Goal: Contribute content

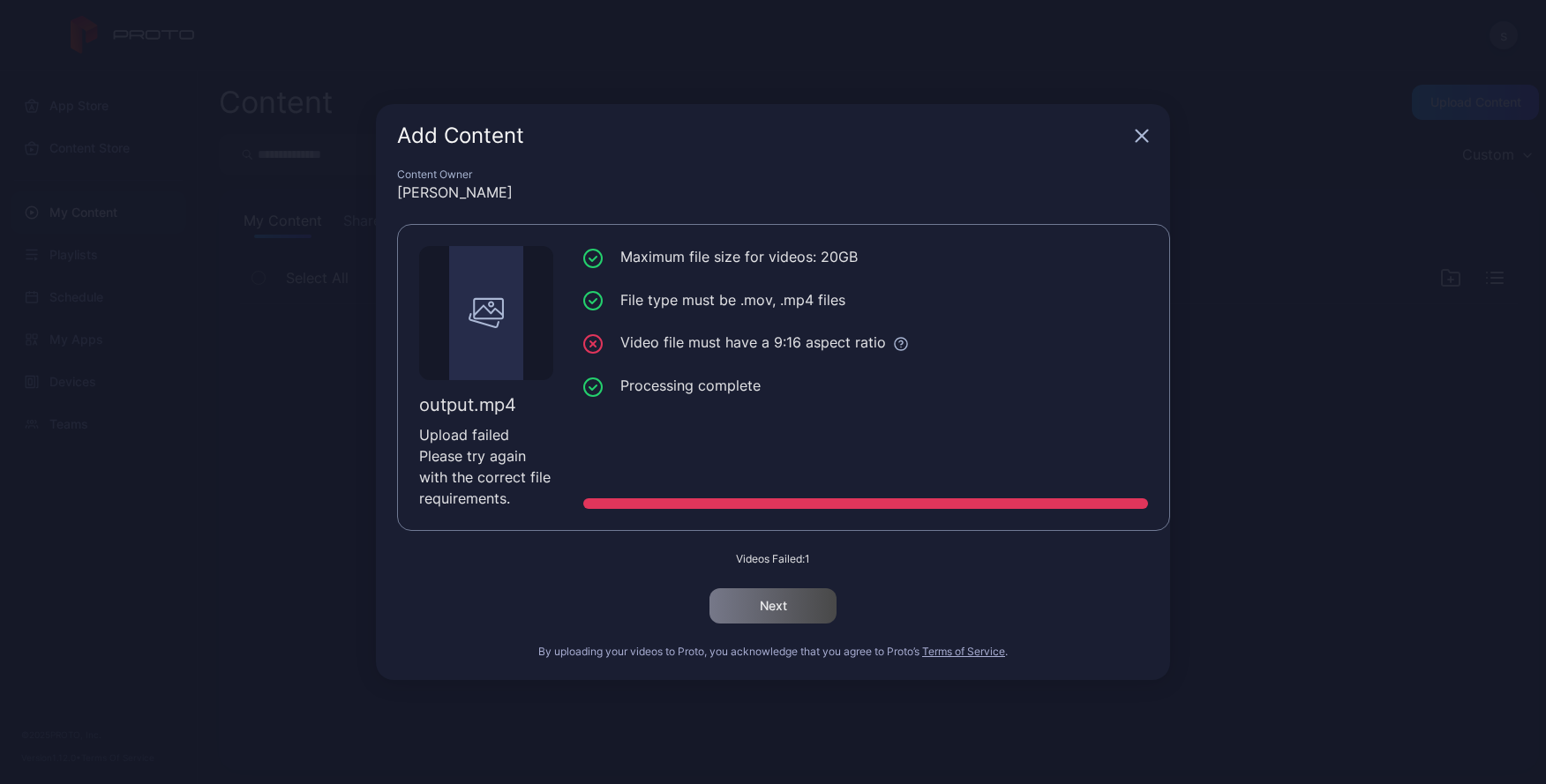
click at [1142, 136] on g "button" at bounding box center [1142, 136] width 12 height 12
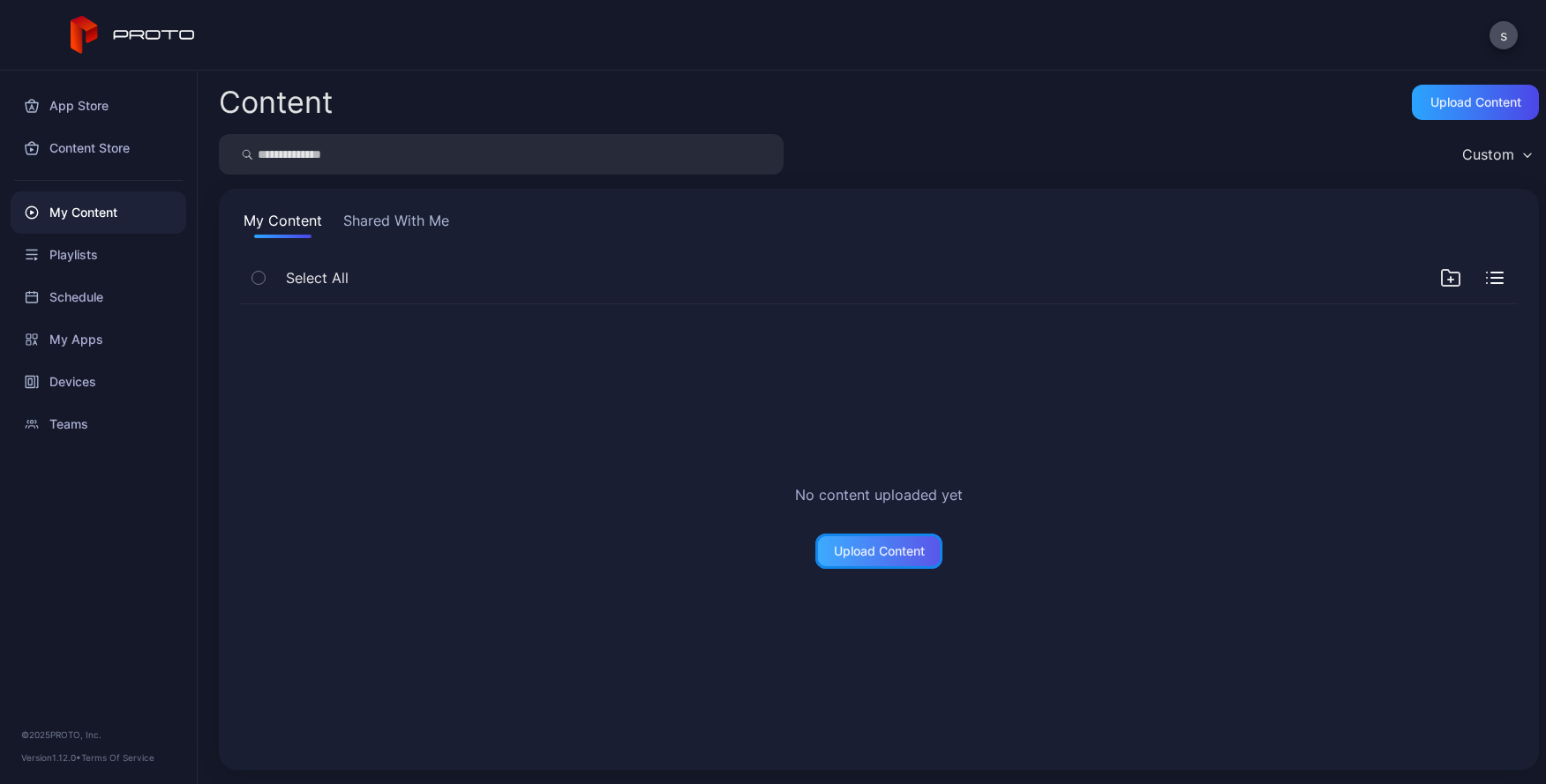
click at [859, 556] on div "Upload Content" at bounding box center [879, 551] width 91 height 14
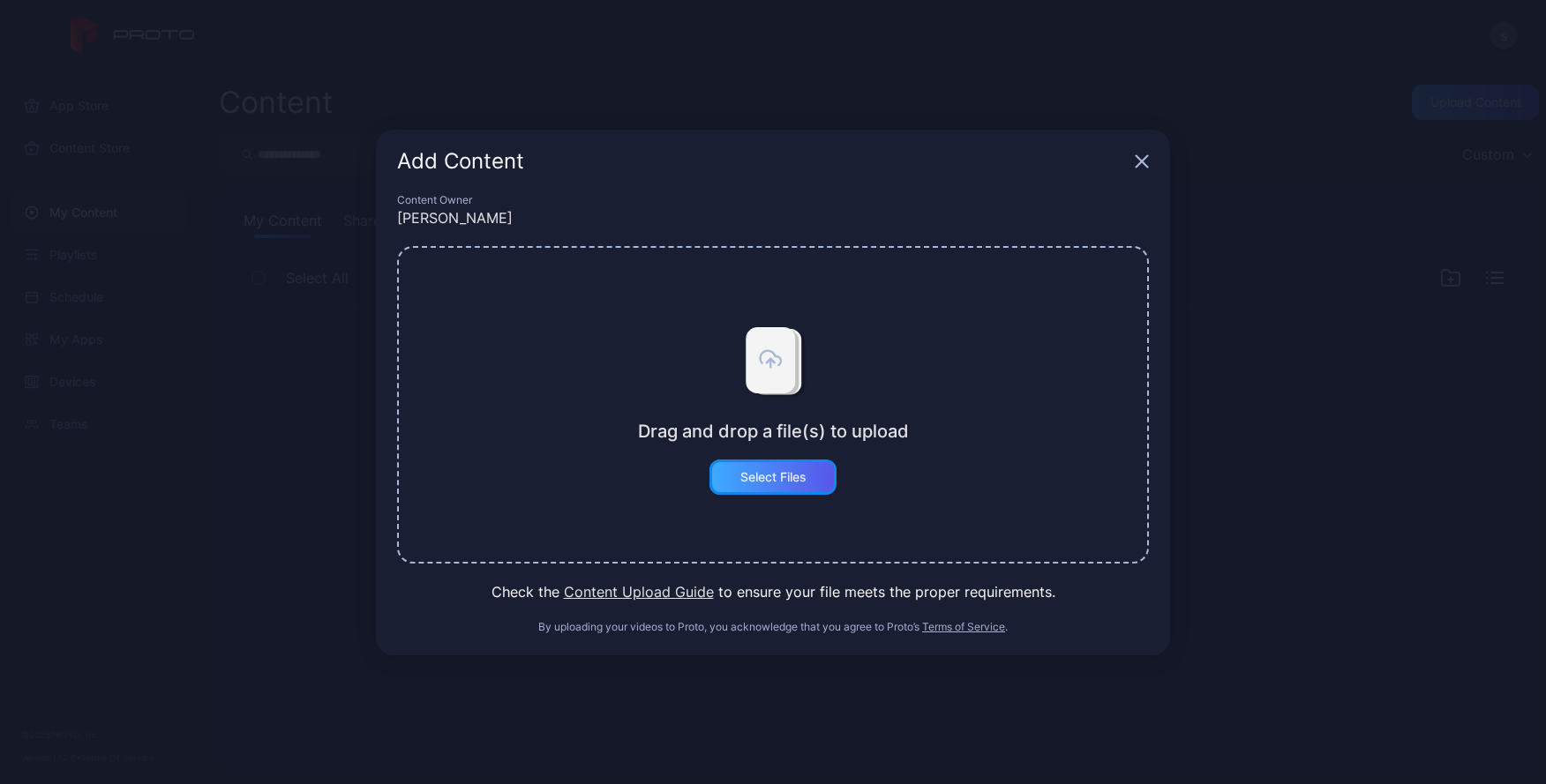
click at [771, 481] on div "Select Files" at bounding box center [773, 477] width 66 height 14
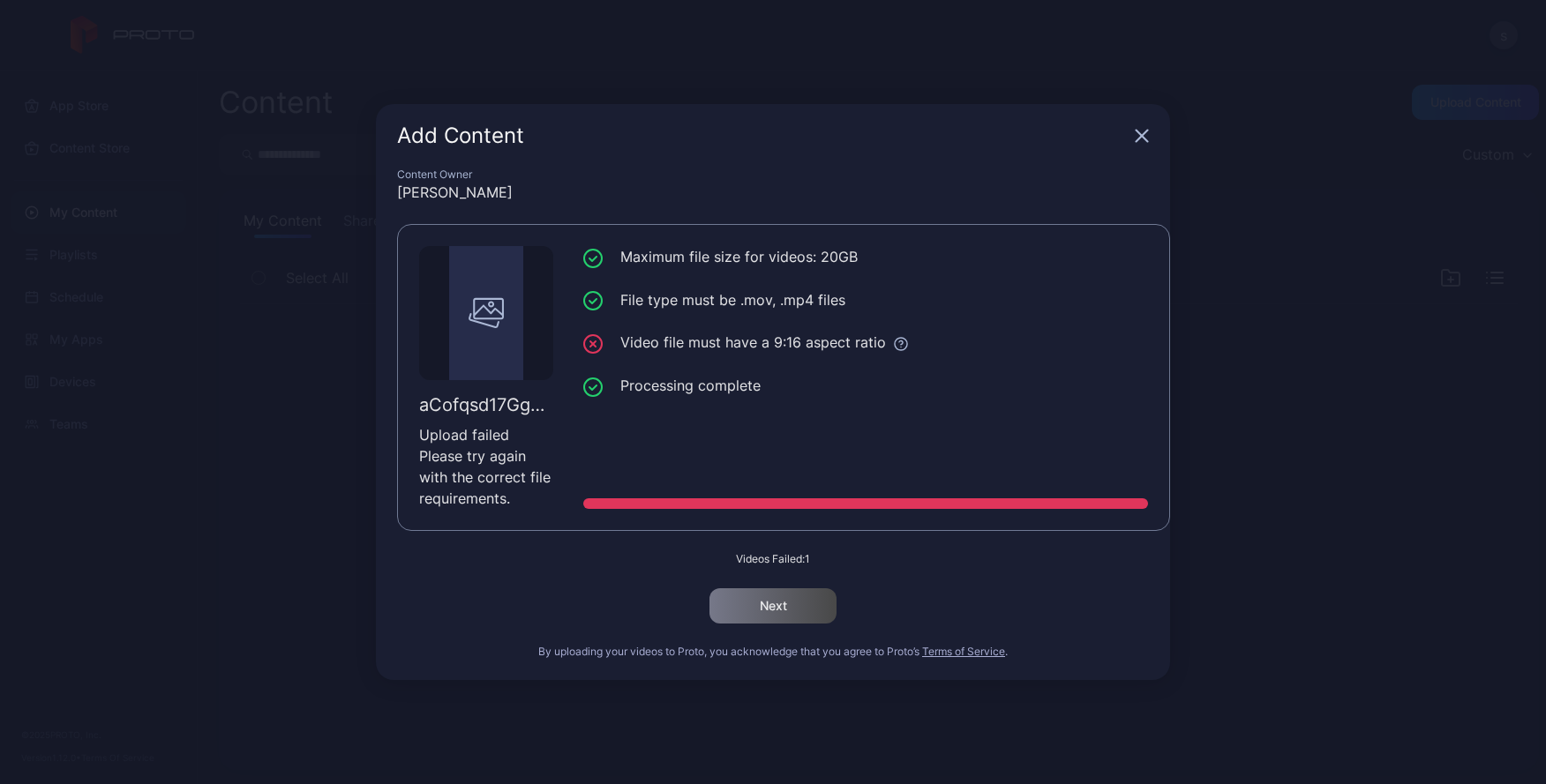
click at [1137, 146] on div "Add Content" at bounding box center [773, 136] width 794 height 63
click at [1142, 142] on icon "button" at bounding box center [1142, 136] width 14 height 14
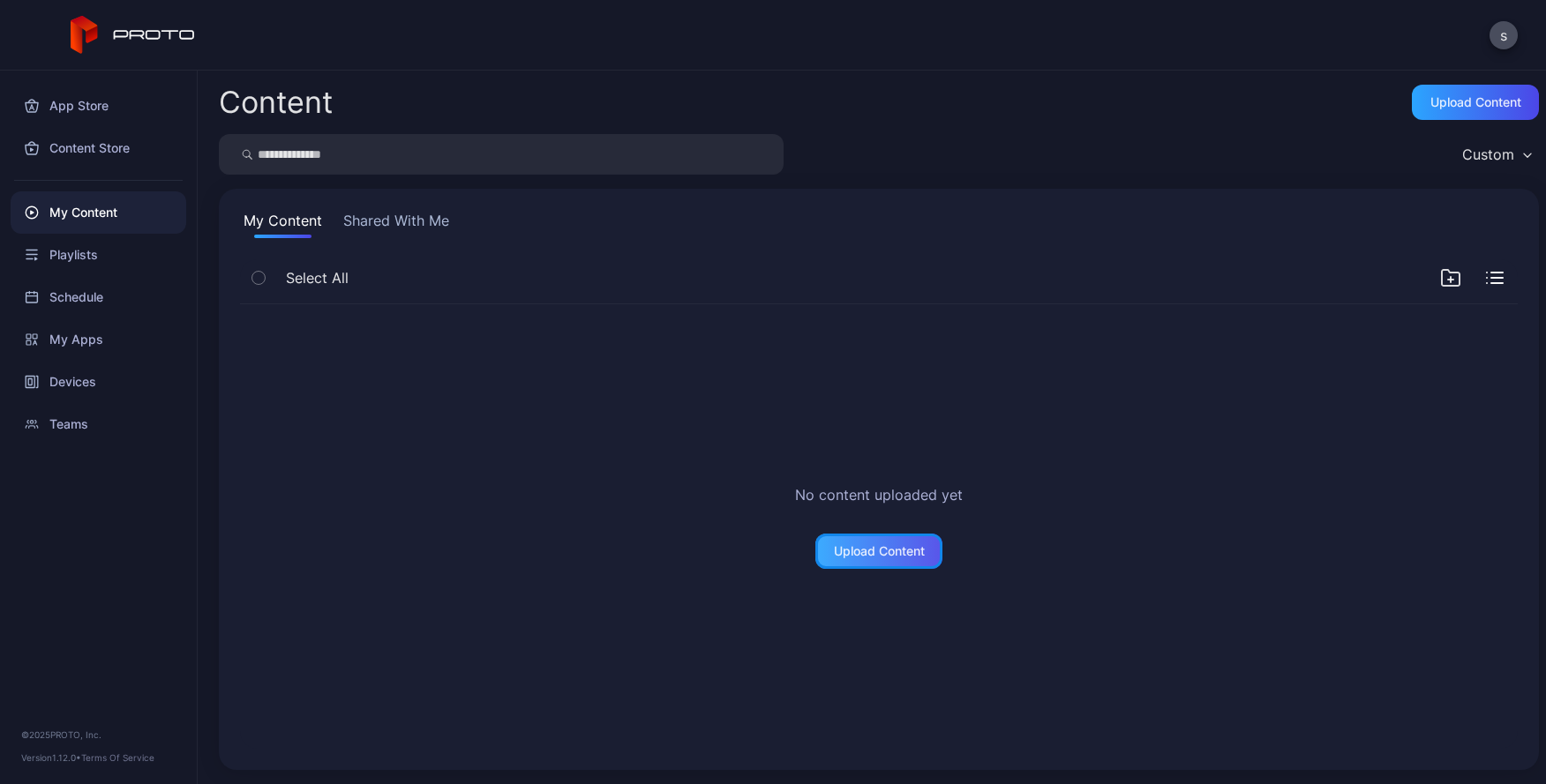
click at [843, 547] on div "Upload Content" at bounding box center [879, 551] width 91 height 14
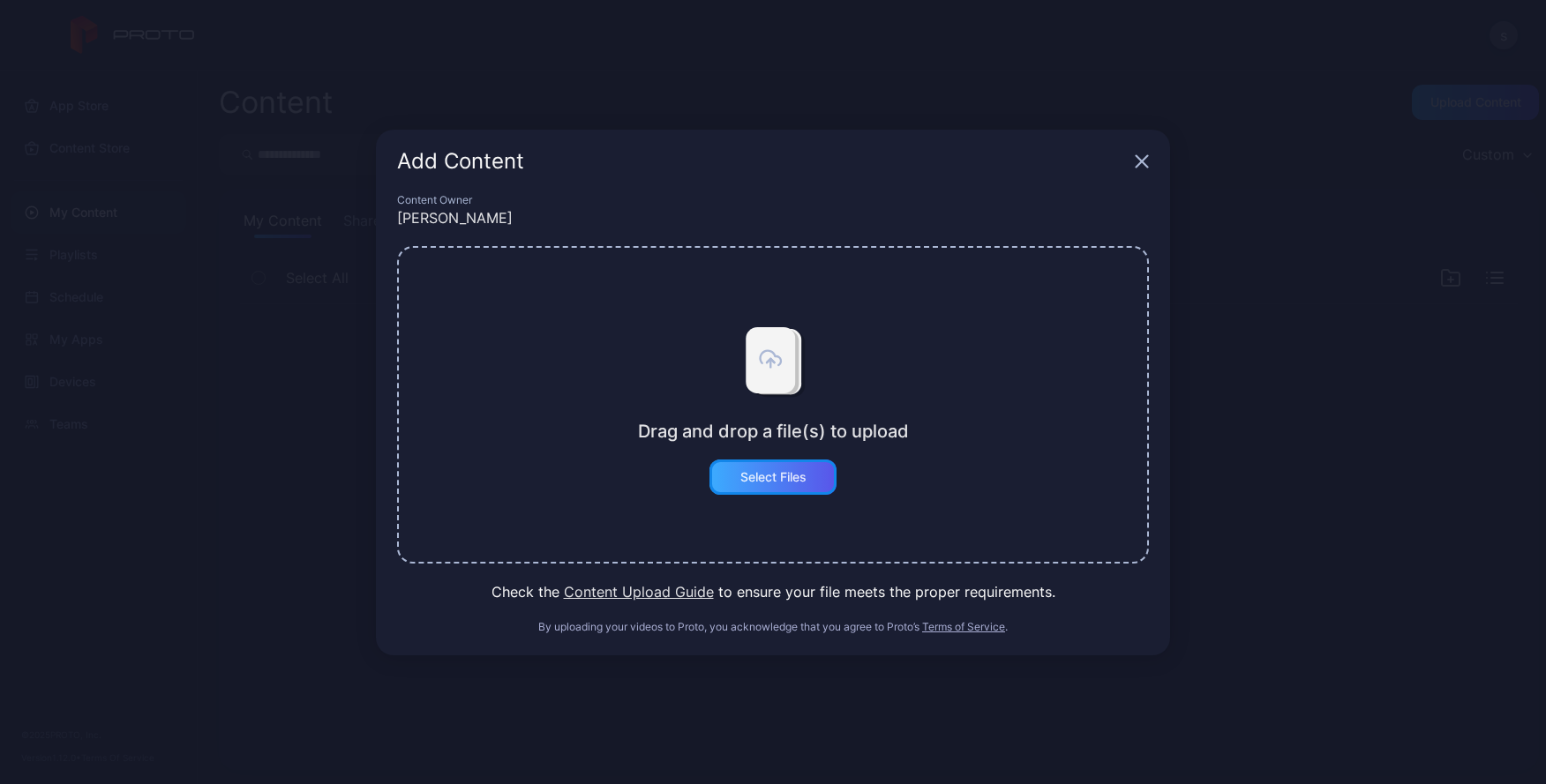
click at [765, 488] on div "Select Files" at bounding box center [773, 477] width 127 height 35
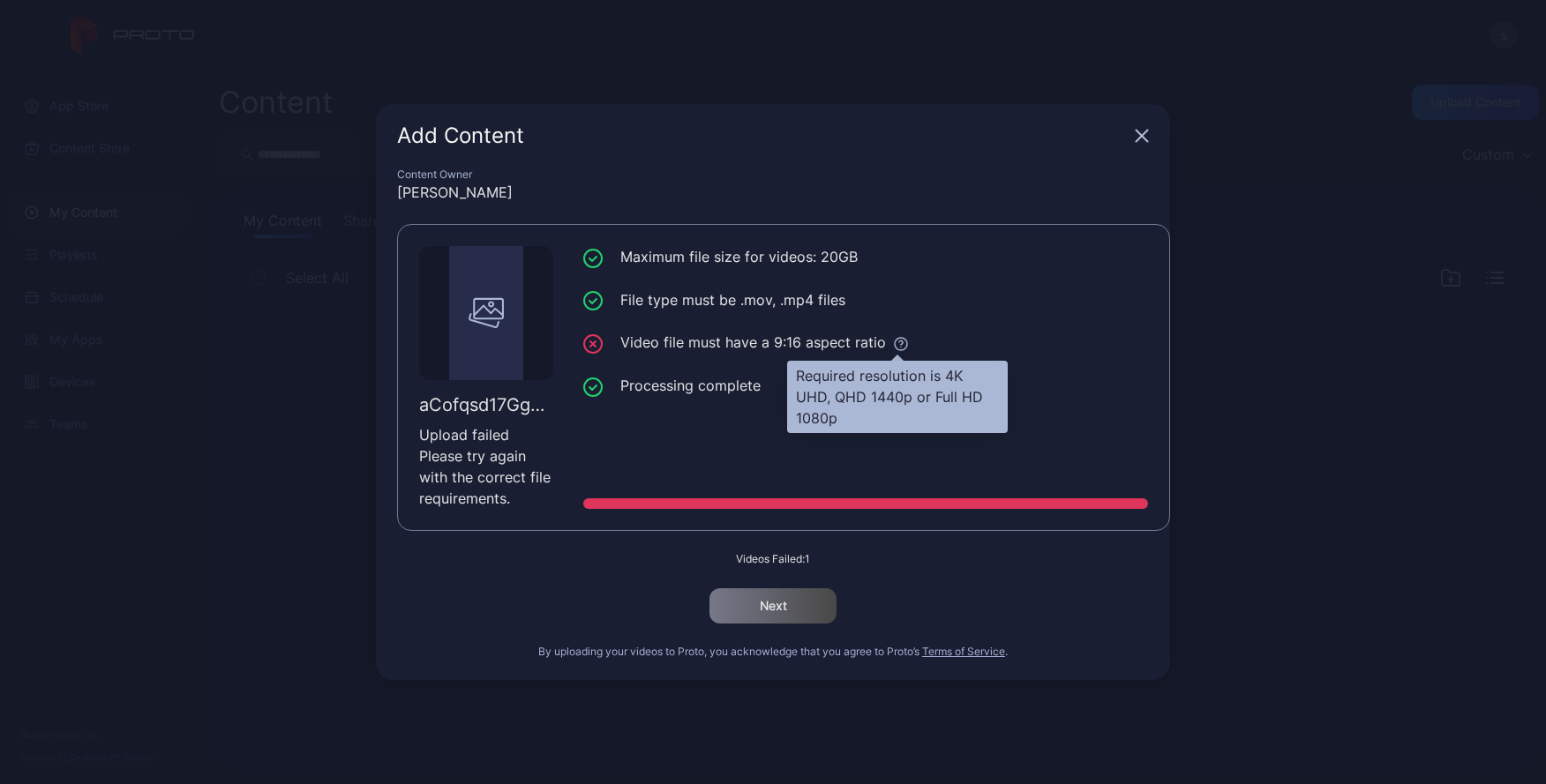
click at [899, 344] on icon at bounding box center [901, 342] width 4 height 4
drag, startPoint x: 801, startPoint y: 376, endPoint x: 871, endPoint y: 421, distance: 83.2
click at [874, 423] on div "Required resolution is 4K UHD, QHD 1440p or Full HD 1080p" at bounding box center [898, 397] width 221 height 72
click at [829, 418] on div "Required resolution is 4K UHD, QHD 1440p or Full HD 1080p" at bounding box center [898, 397] width 221 height 72
click at [828, 418] on div "Required resolution is 4K UHD, QHD 1440p or Full HD 1080p" at bounding box center [898, 397] width 221 height 72
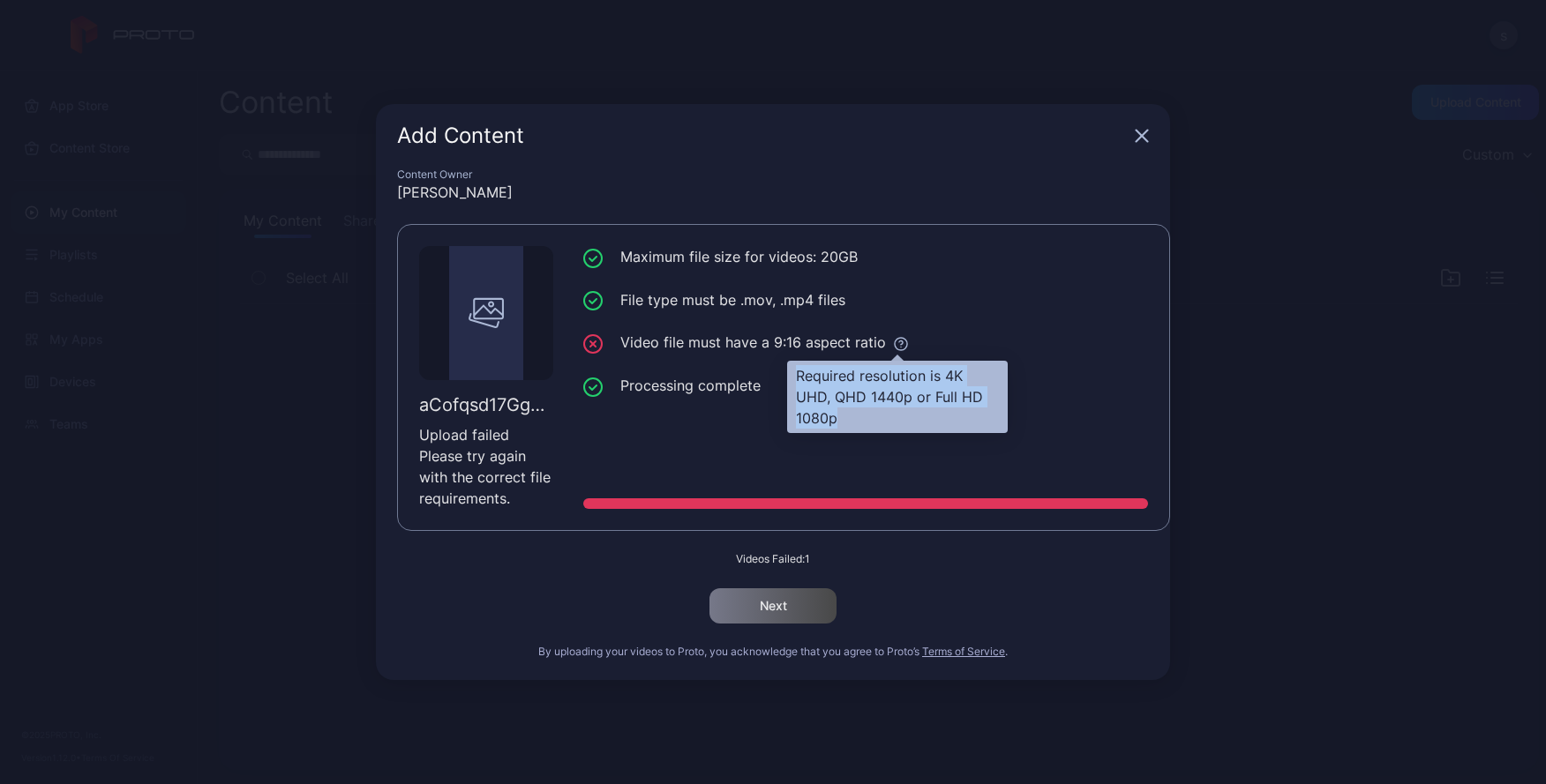
click at [829, 418] on div "Required resolution is 4K UHD, QHD 1440p or Full HD 1080p" at bounding box center [898, 397] width 221 height 72
copy div "Required resolution is 4K UHD, QHD 1440p or Full HD 1080p"
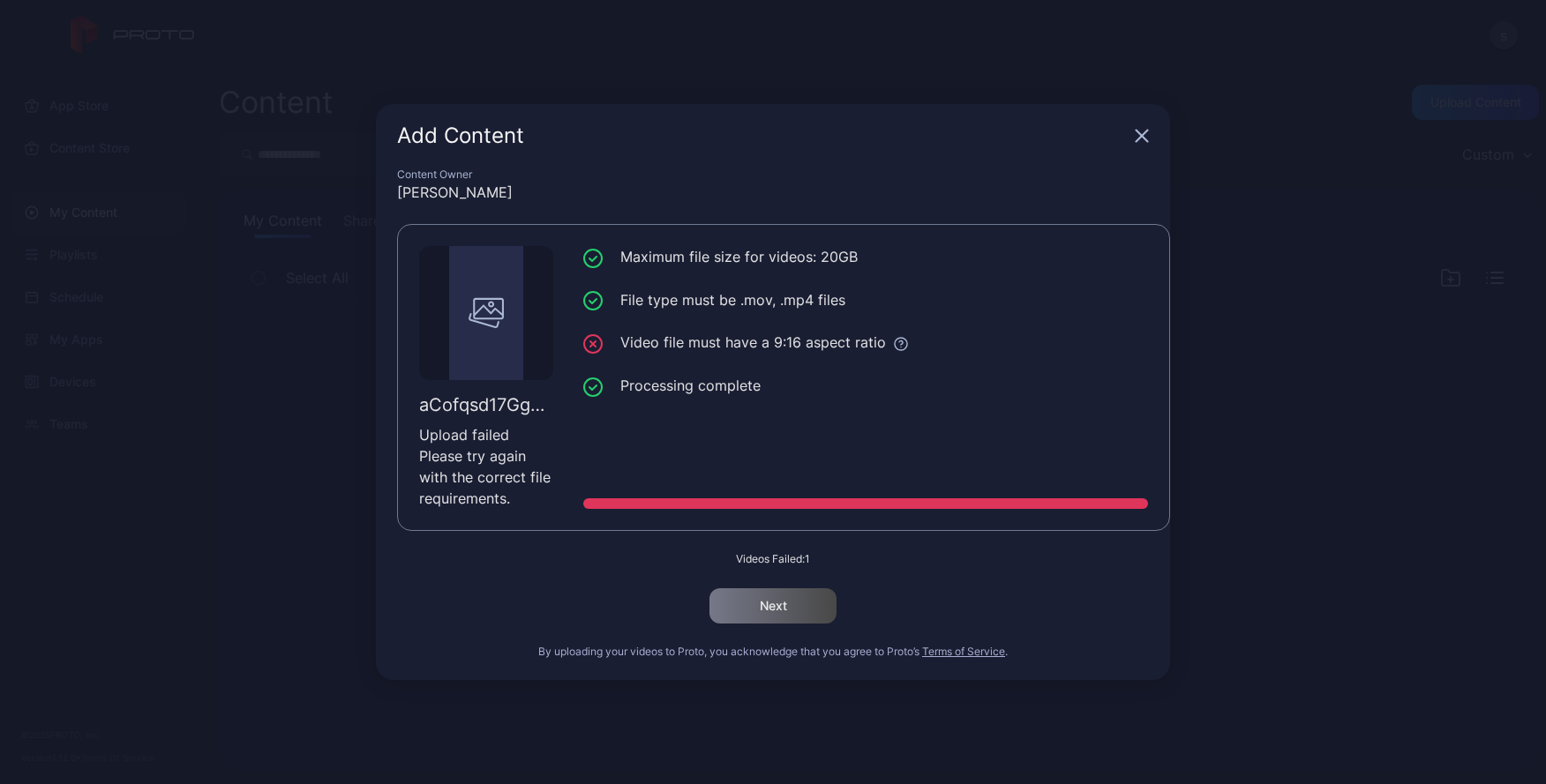
click at [1143, 142] on icon "button" at bounding box center [1142, 136] width 14 height 14
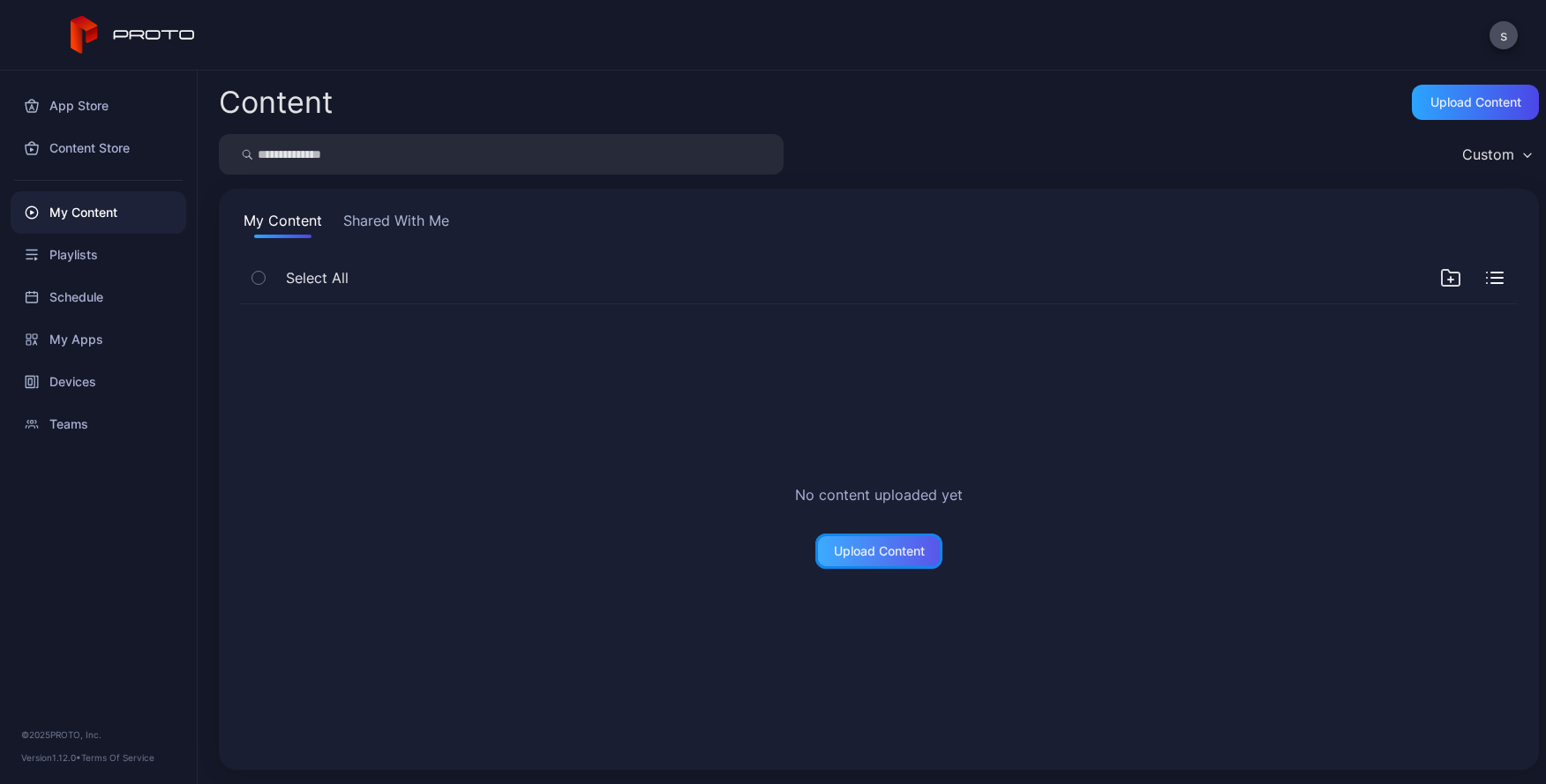
click at [844, 554] on div "Upload Content" at bounding box center [879, 551] width 91 height 14
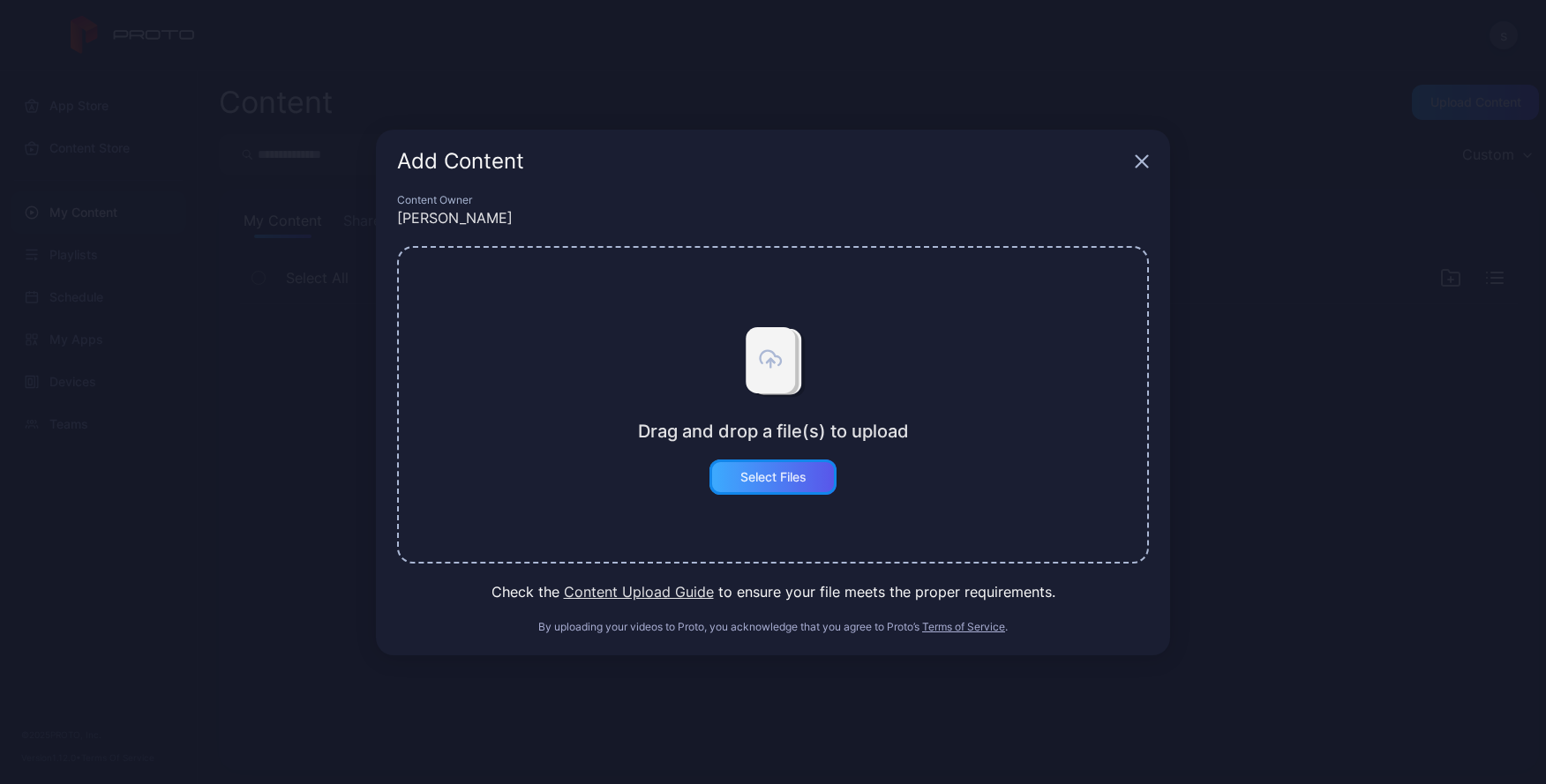
click at [770, 473] on div "Select Files" at bounding box center [773, 477] width 66 height 14
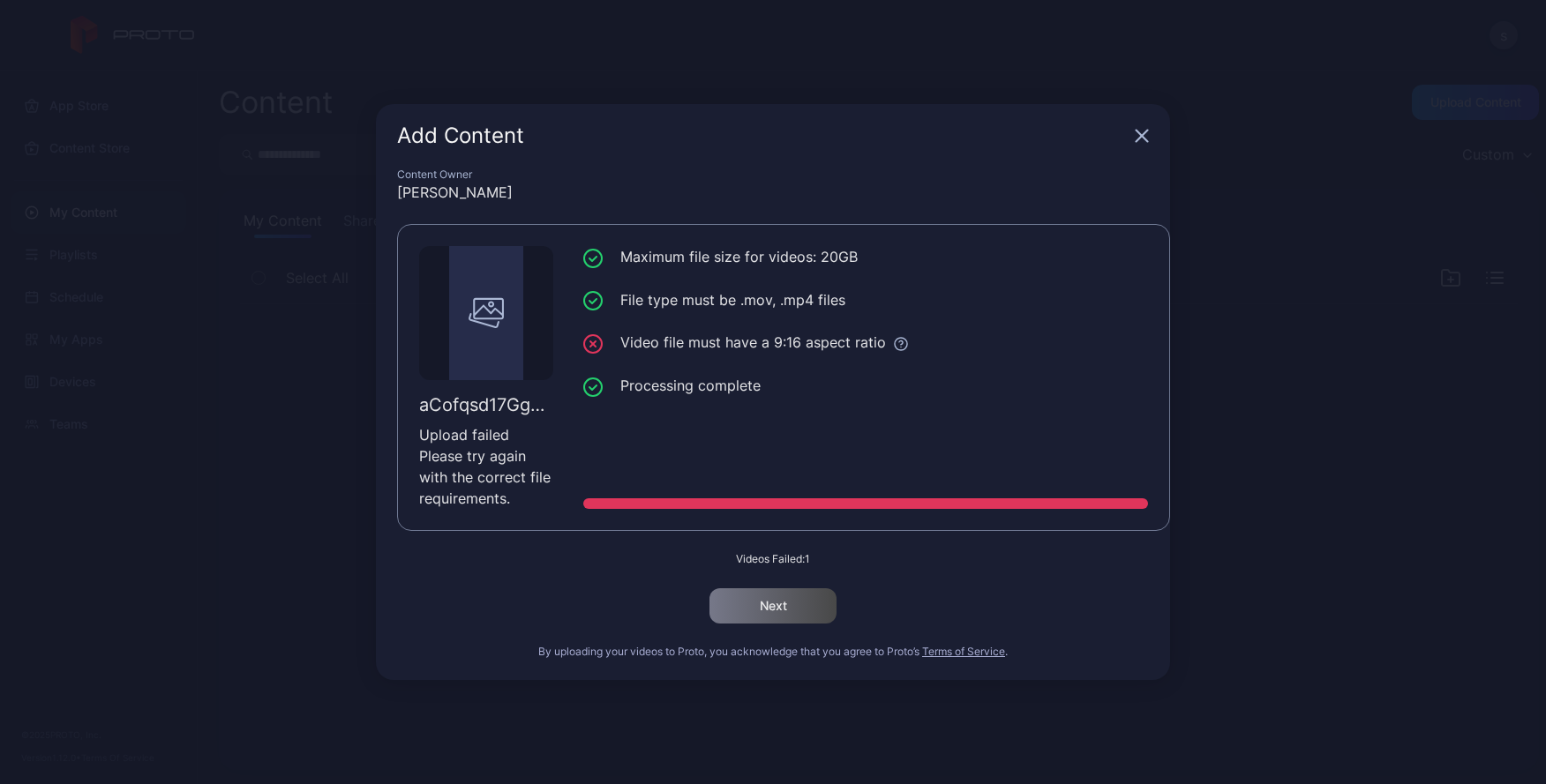
click at [1145, 134] on icon "button" at bounding box center [1142, 136] width 14 height 14
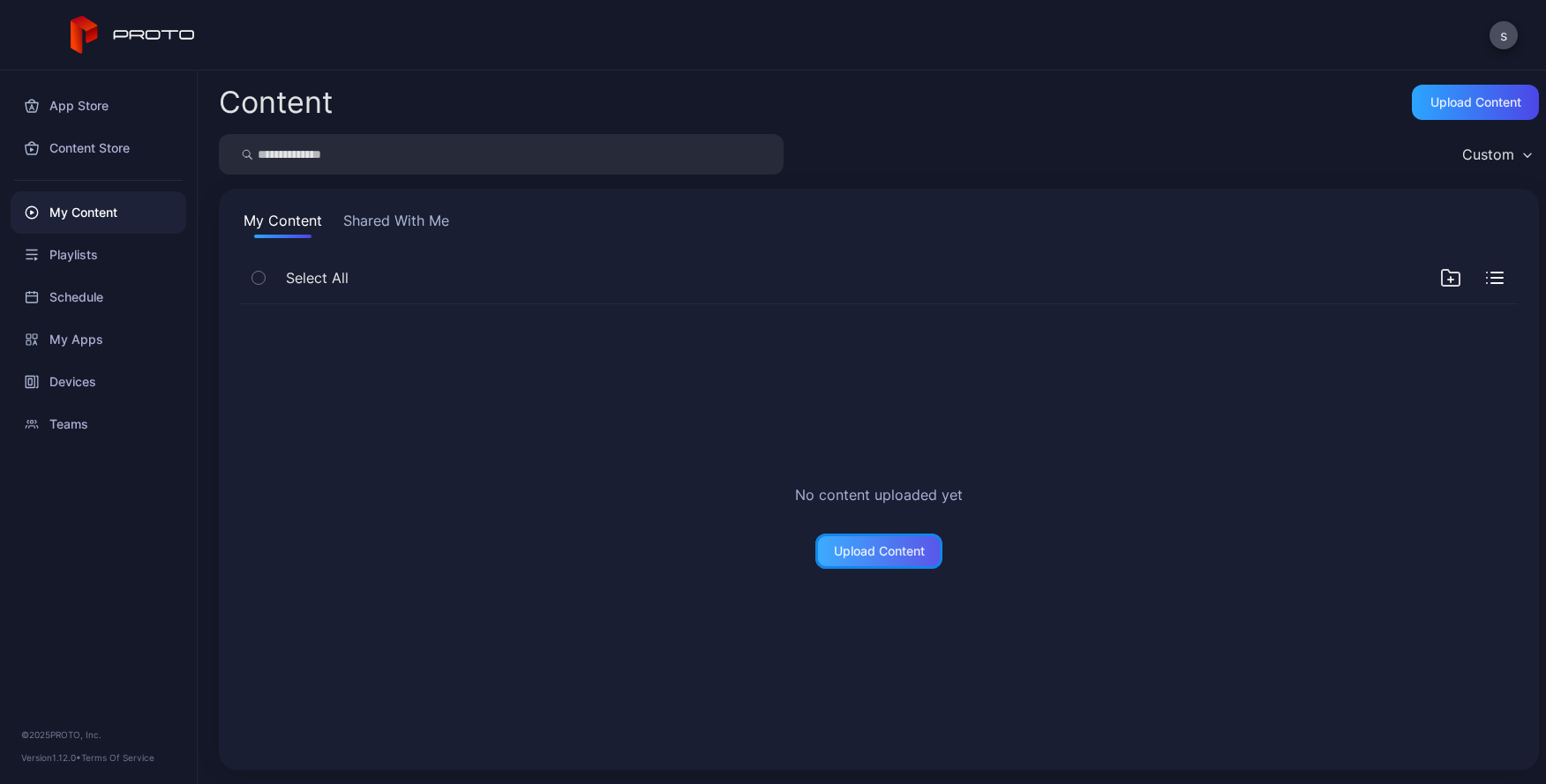
click at [859, 563] on div "Upload Content" at bounding box center [879, 550] width 127 height 35
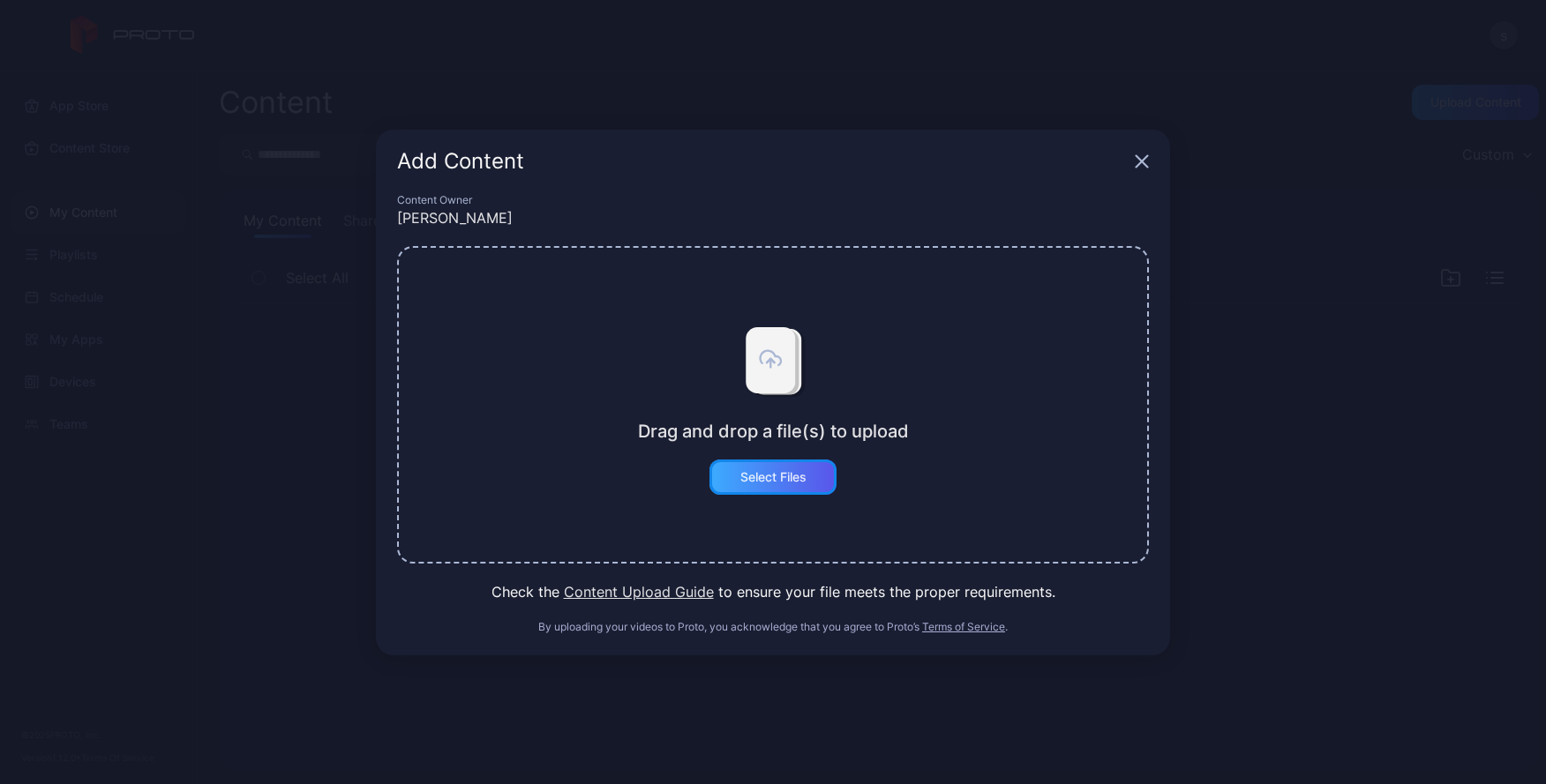
click at [778, 479] on div "Select Files" at bounding box center [773, 477] width 66 height 14
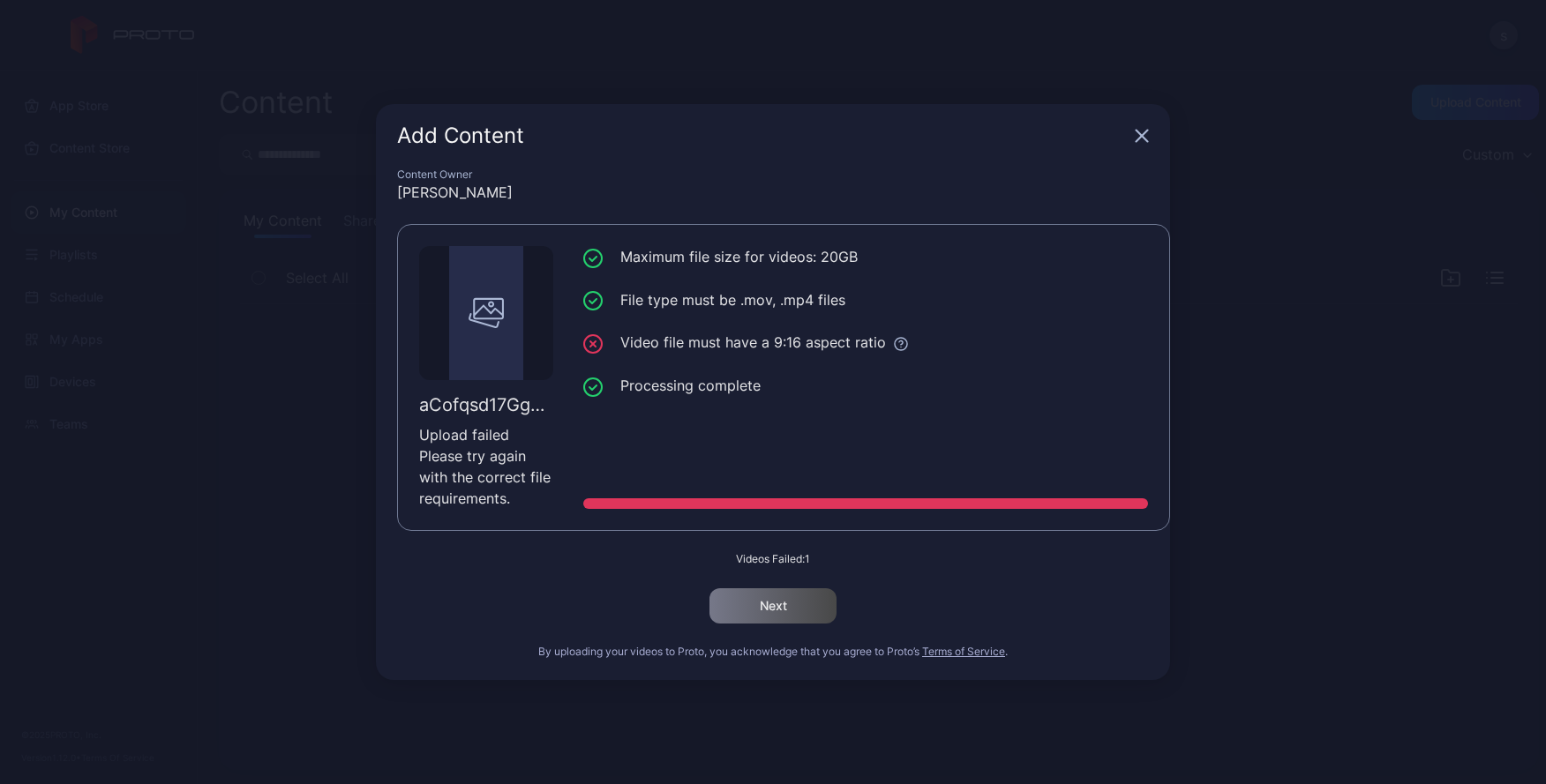
click at [1138, 143] on div "Add Content" at bounding box center [773, 136] width 794 height 63
click at [1142, 137] on icon "button" at bounding box center [1142, 136] width 12 height 12
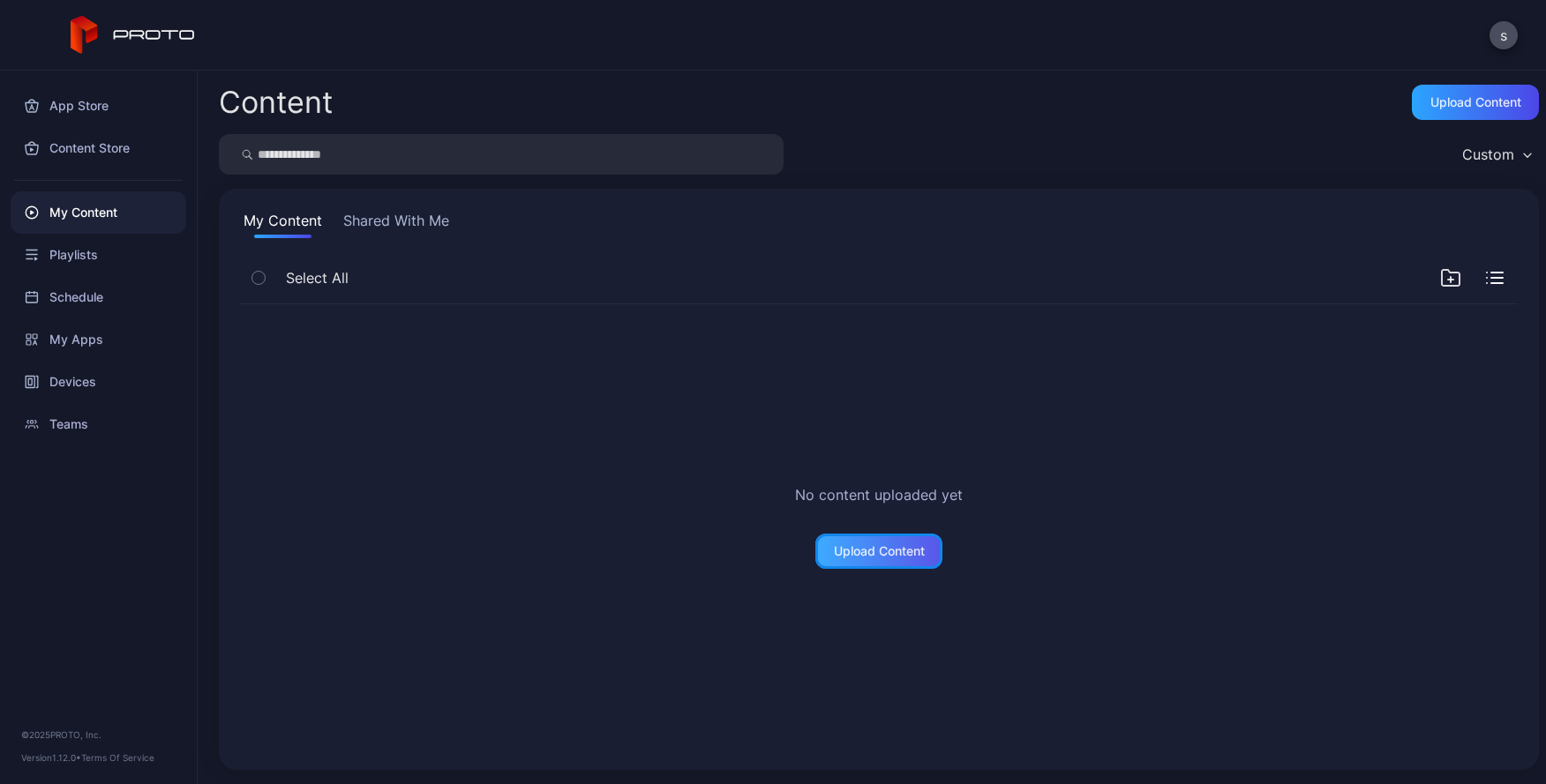
click at [869, 557] on div "Upload Content" at bounding box center [879, 551] width 91 height 14
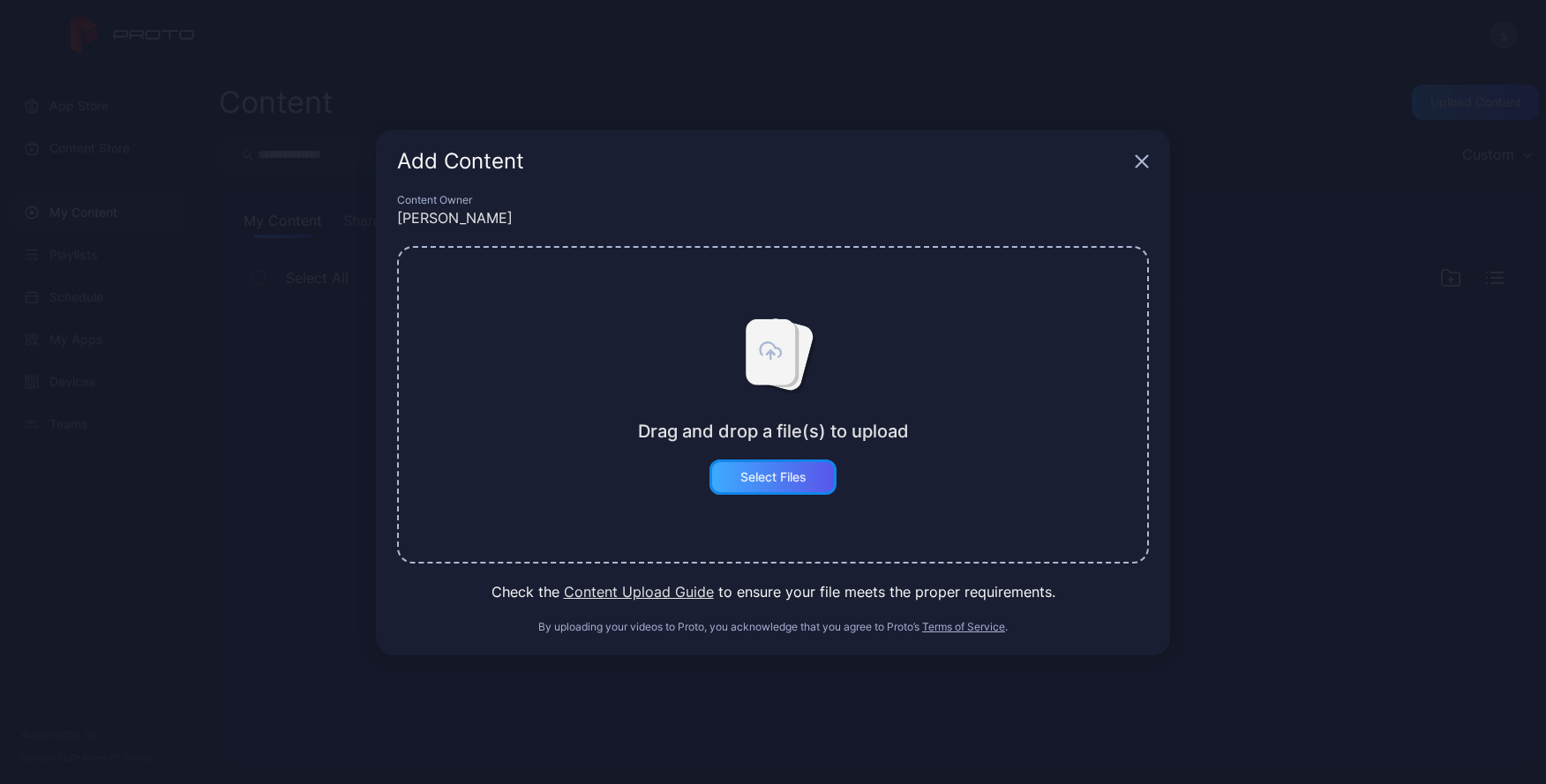
click at [773, 482] on div "Select Files" at bounding box center [773, 477] width 66 height 14
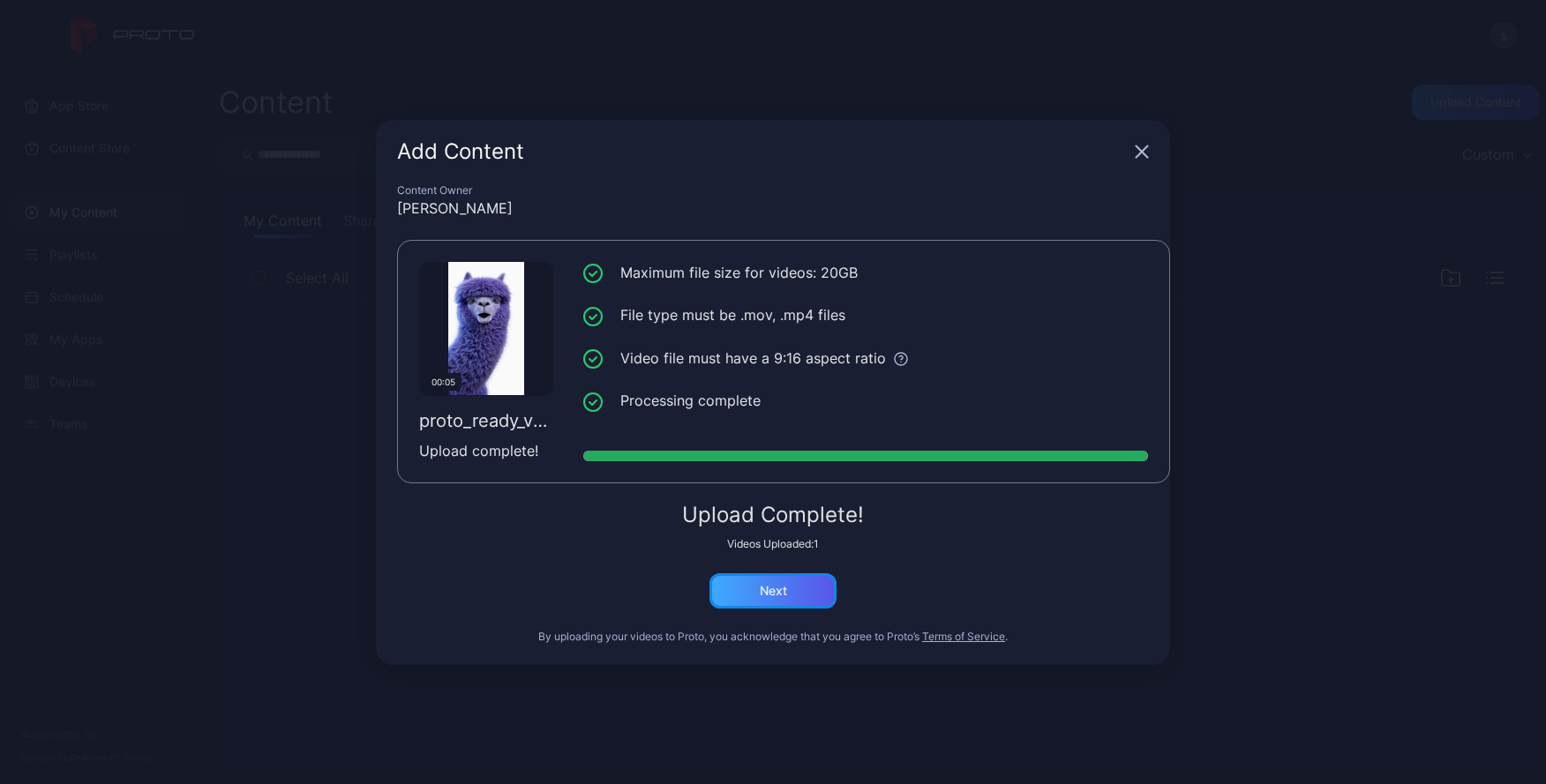
click at [771, 604] on div "Next" at bounding box center [773, 590] width 127 height 35
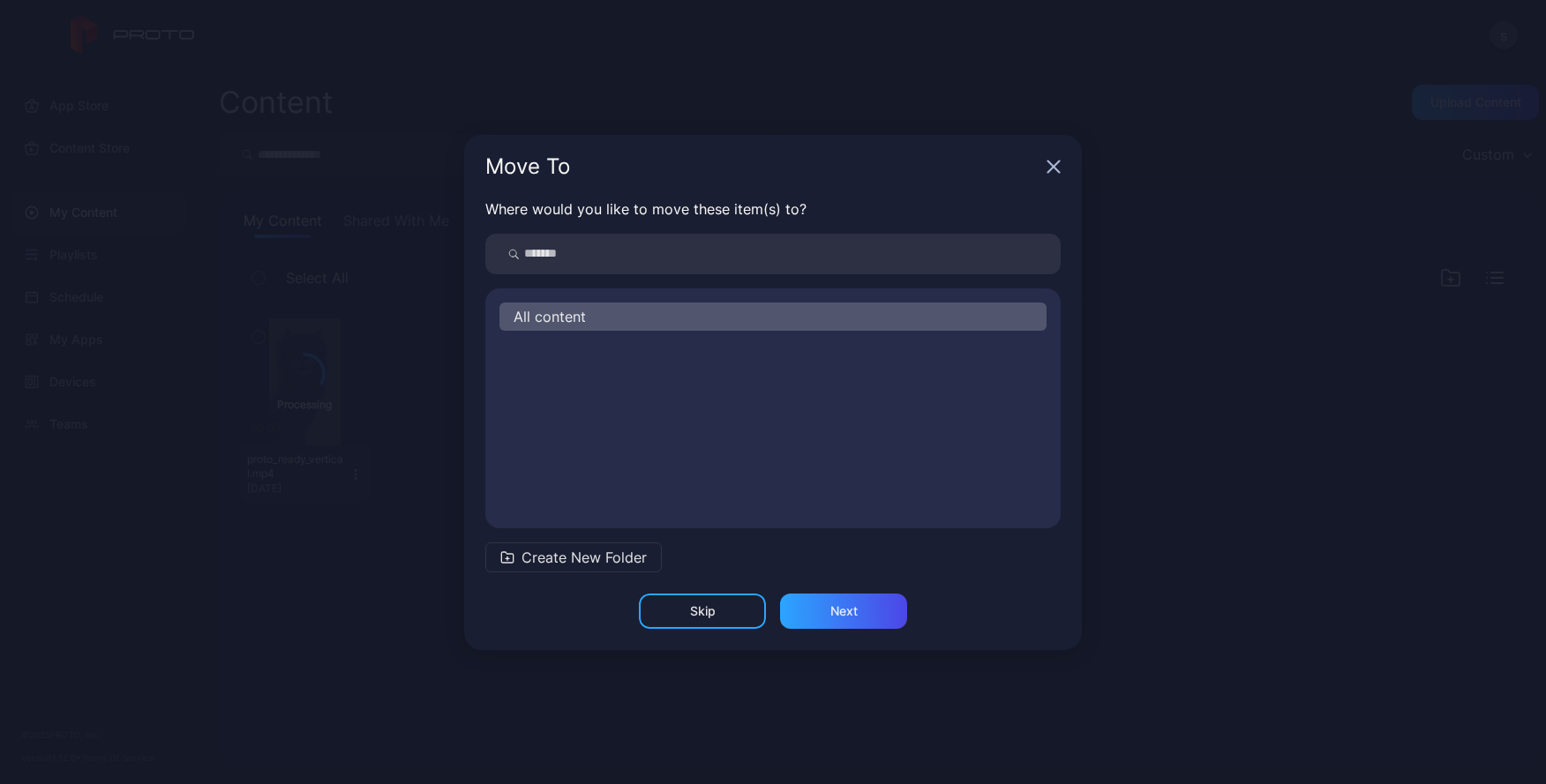
click at [533, 315] on span "All content" at bounding box center [550, 316] width 72 height 21
click at [573, 559] on span "Create New Folder" at bounding box center [584, 557] width 125 height 21
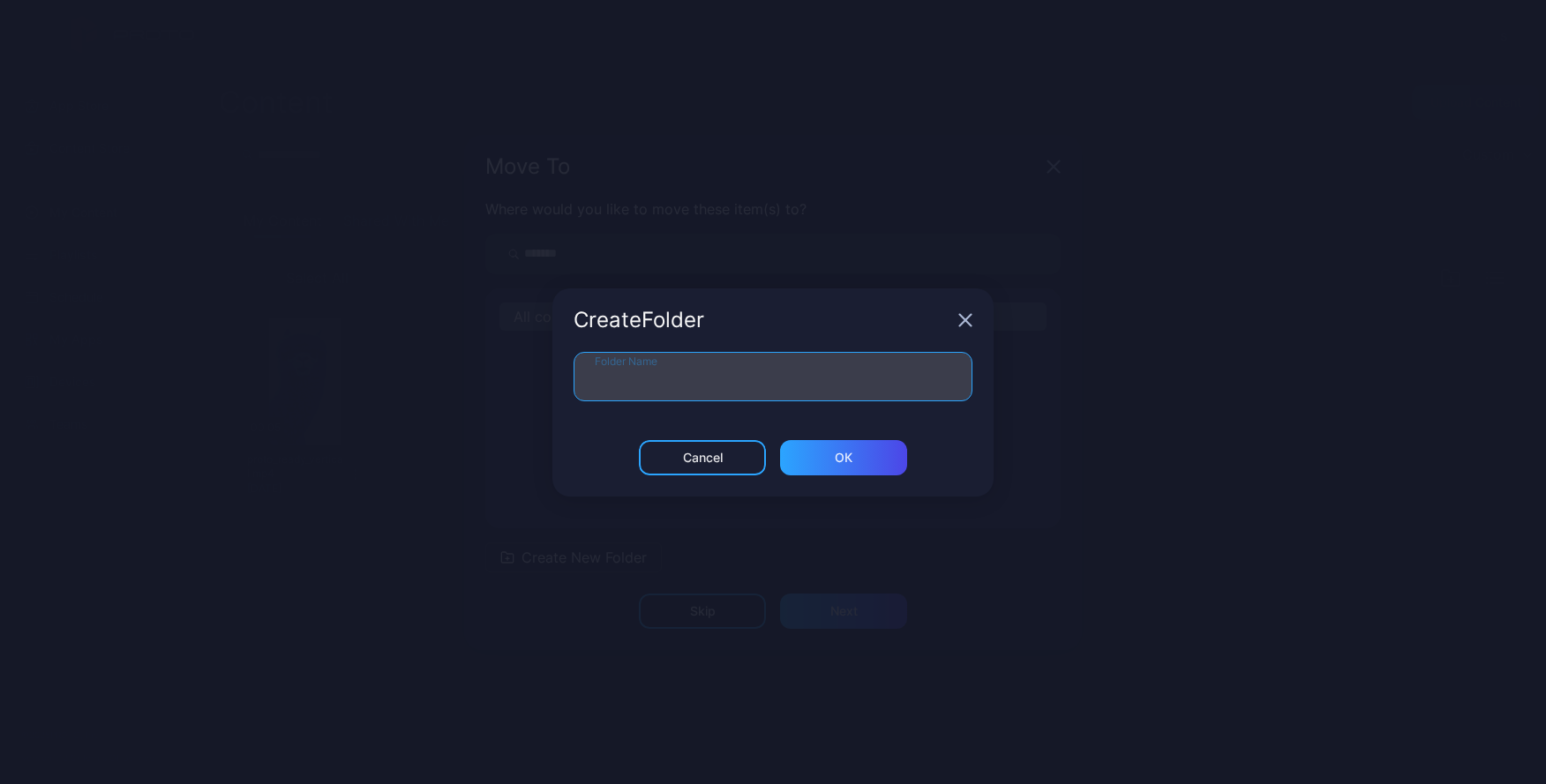
click at [625, 368] on input "Folder Name" at bounding box center [773, 377] width 399 height 50
type input "*******"
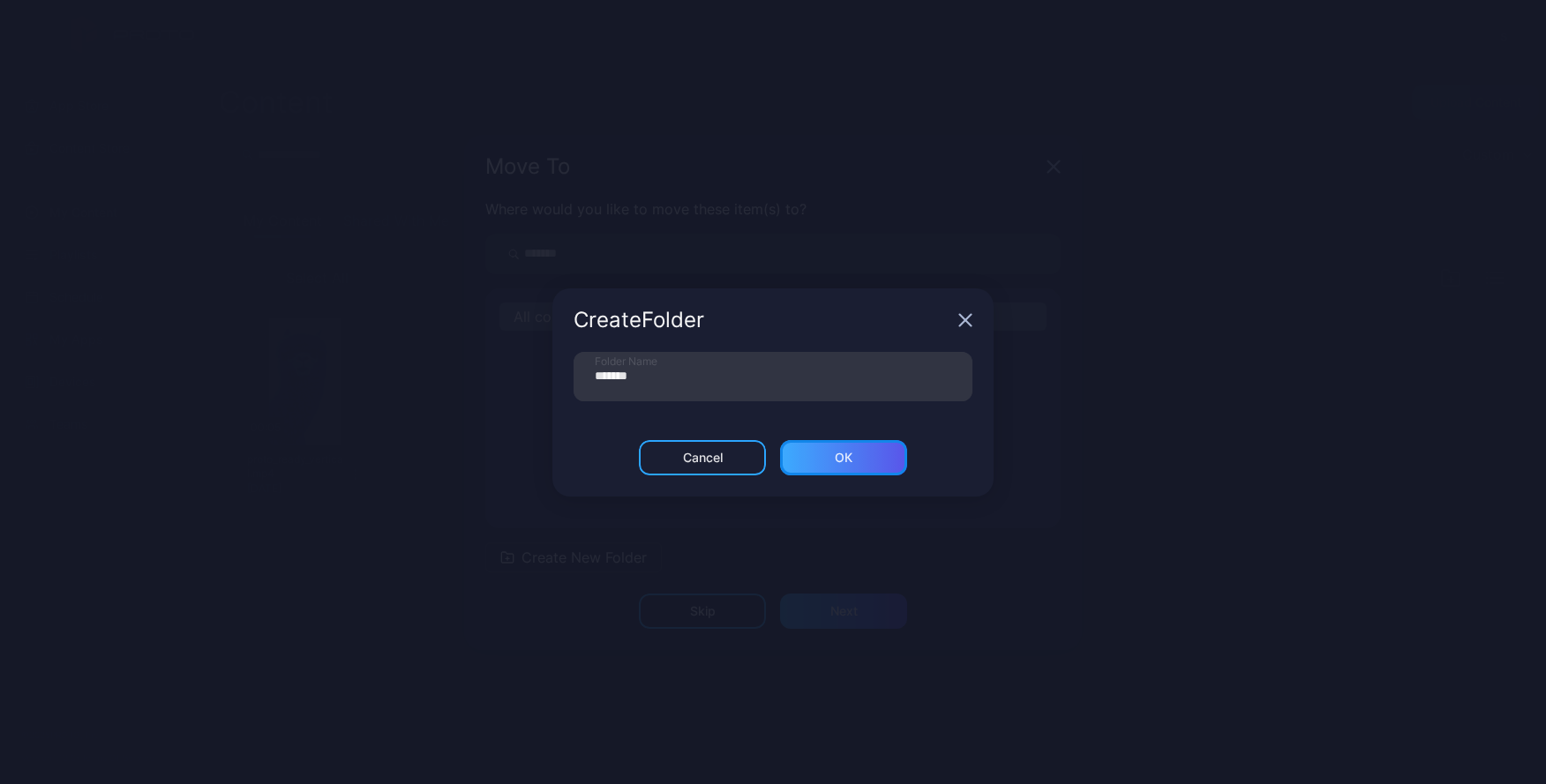
click at [843, 459] on div "ОК" at bounding box center [843, 458] width 17 height 14
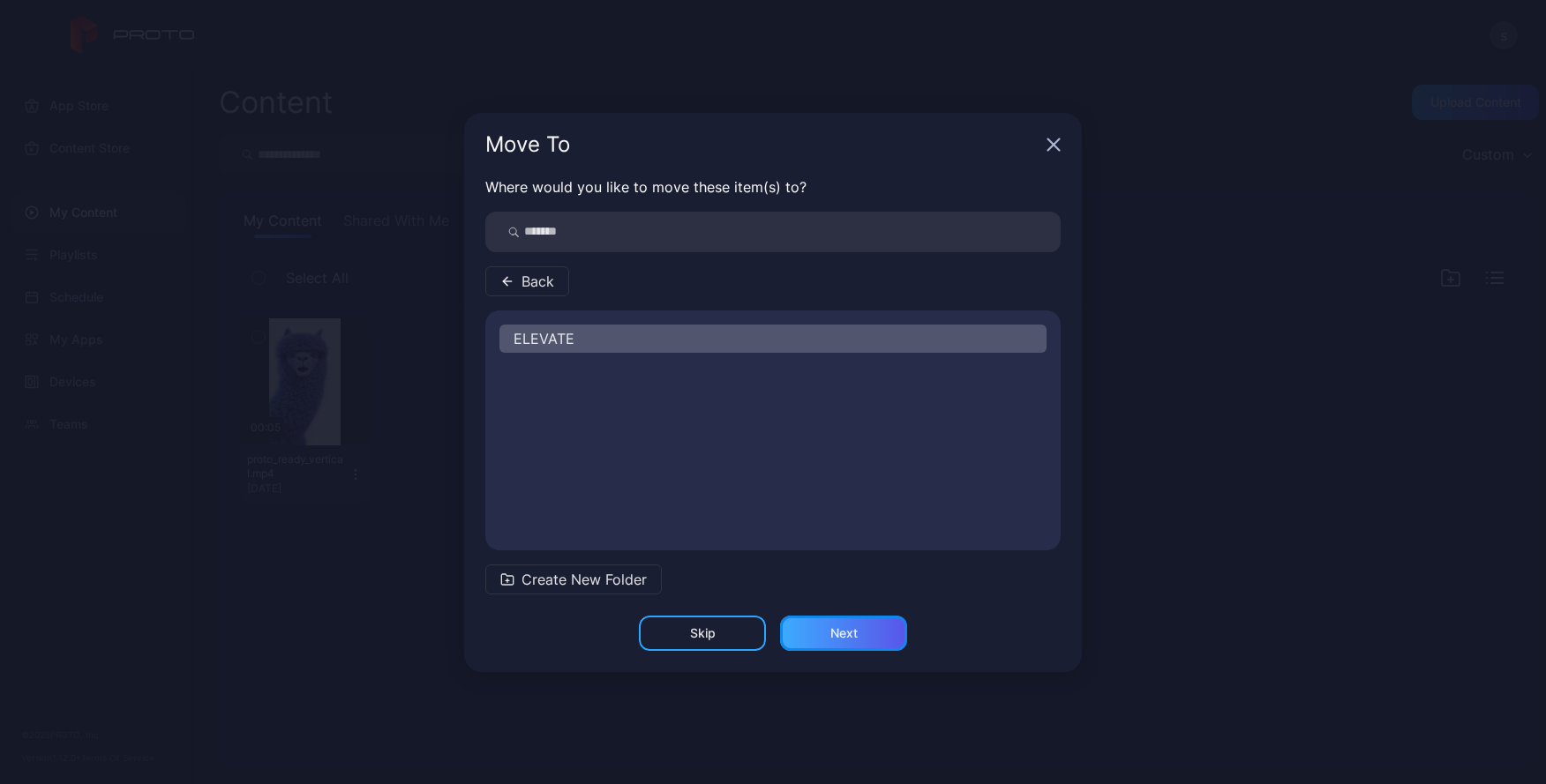
click at [843, 626] on div "Next" at bounding box center [844, 634] width 27 height 14
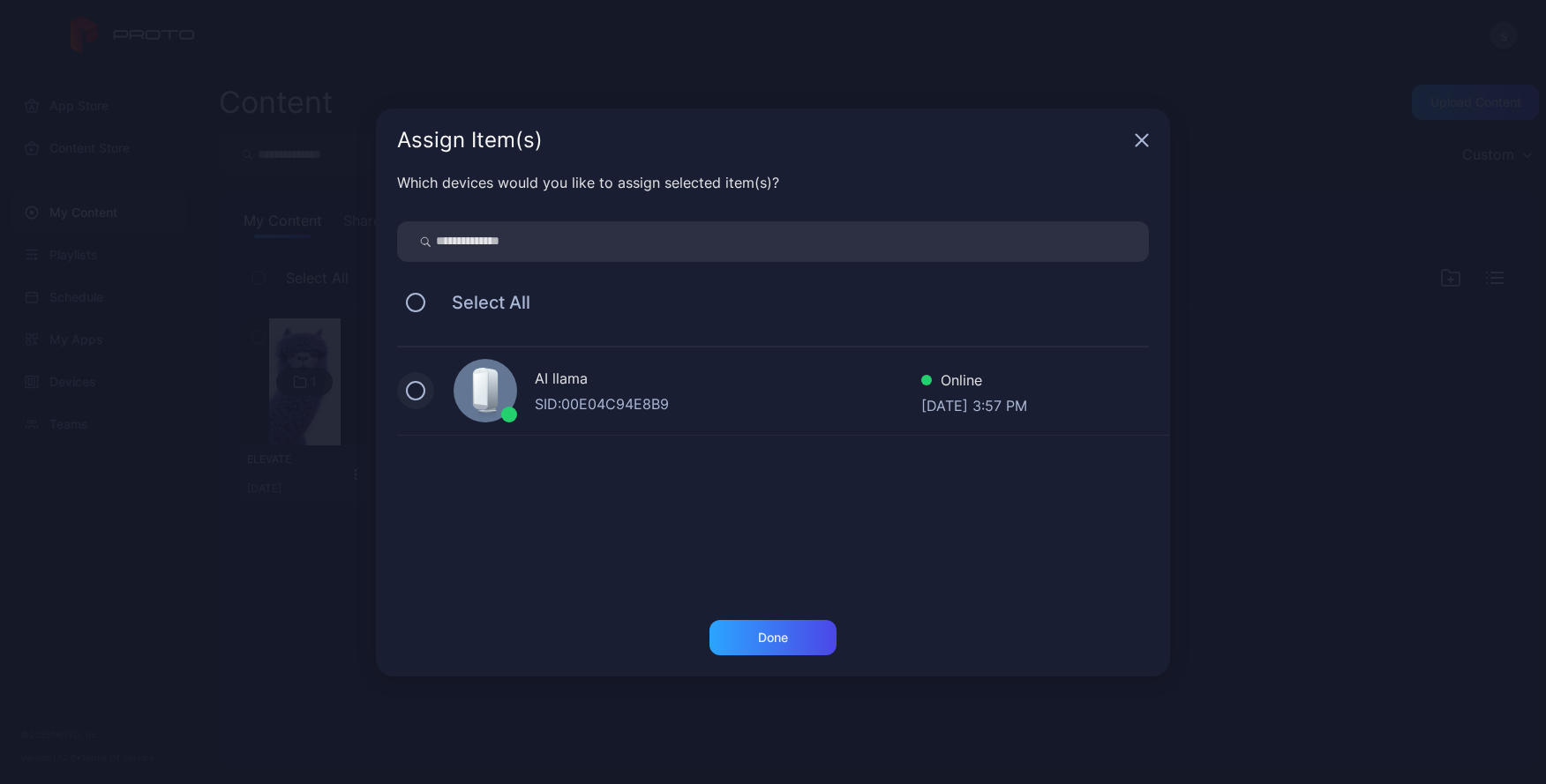
click at [408, 393] on button at bounding box center [415, 390] width 19 height 19
click at [784, 641] on div "Done" at bounding box center [773, 638] width 30 height 14
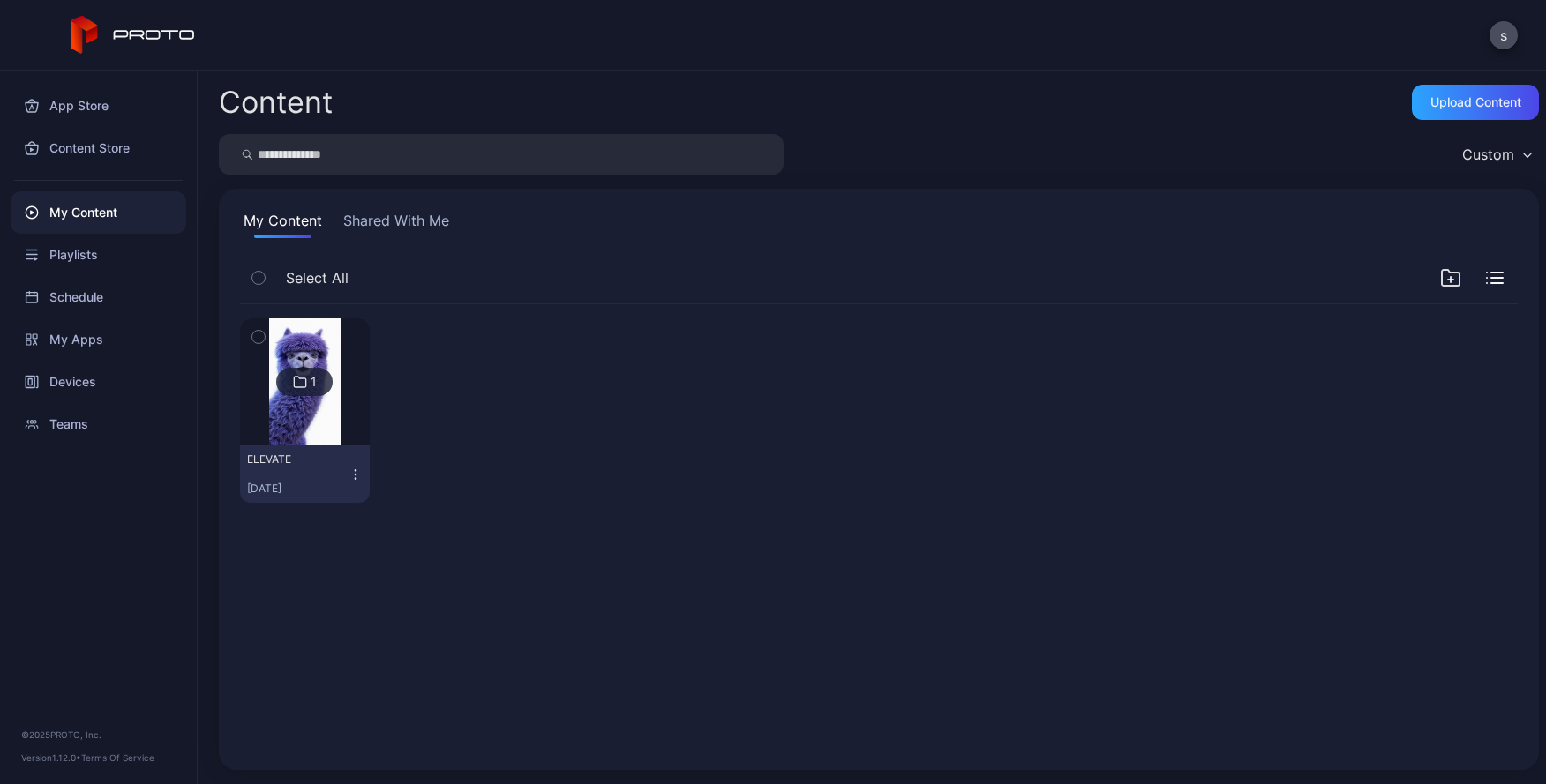
click at [254, 336] on icon "button" at bounding box center [259, 336] width 13 height 19
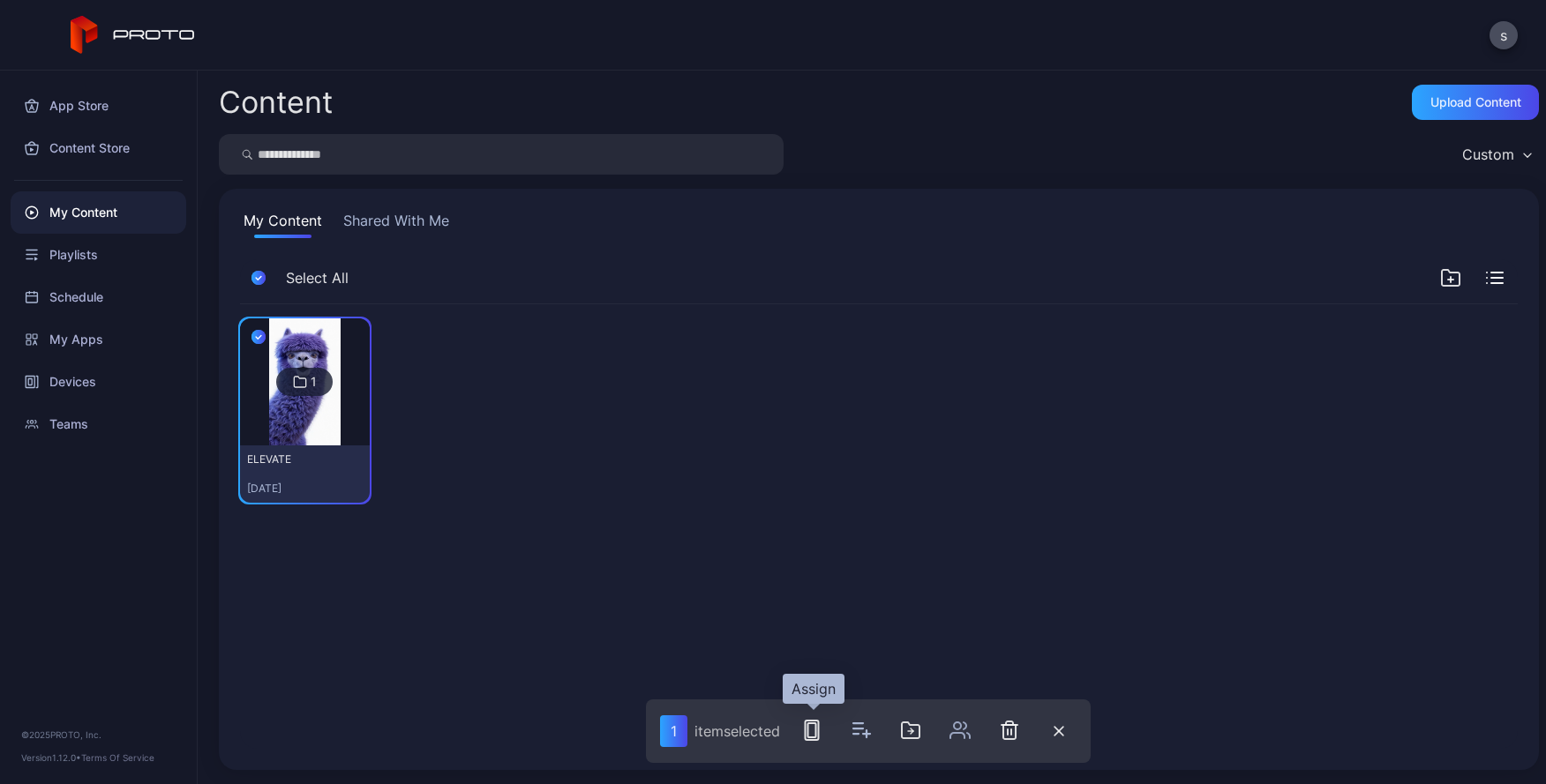
click at [820, 733] on icon "button" at bounding box center [811, 730] width 21 height 21
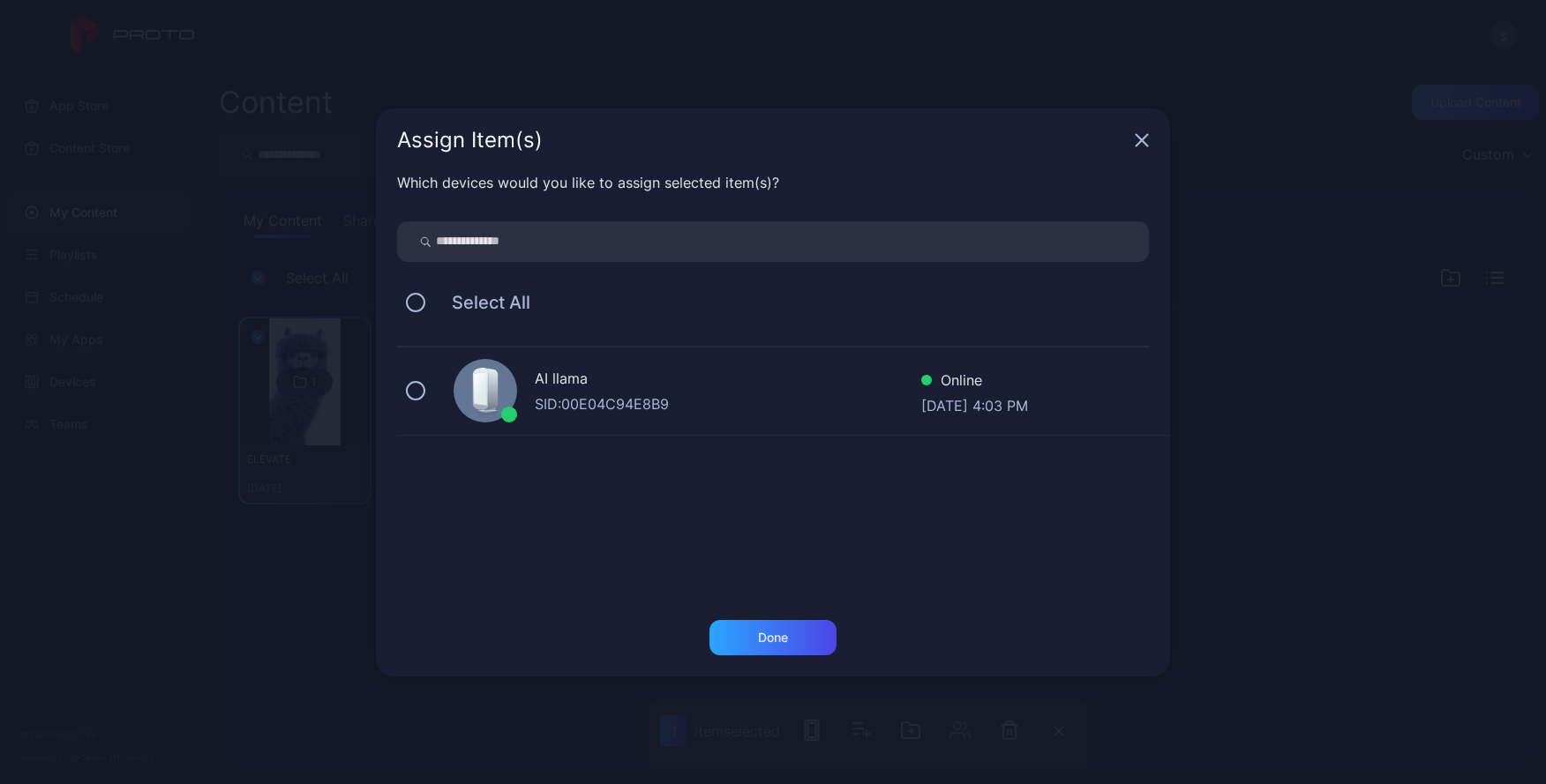
click at [421, 391] on button at bounding box center [415, 390] width 19 height 19
click at [773, 641] on div "Done" at bounding box center [773, 638] width 30 height 14
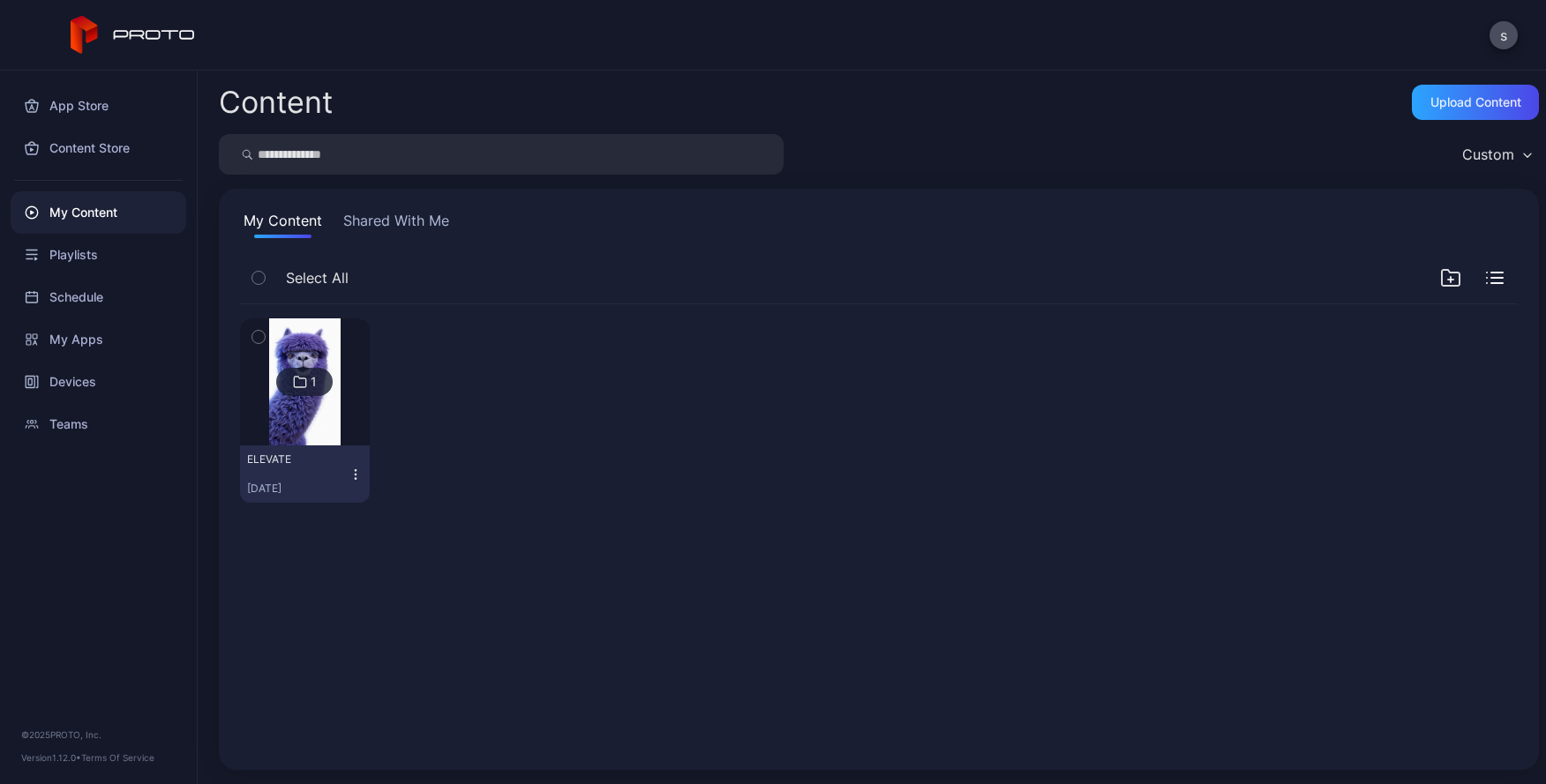
click at [101, 217] on div "My Content" at bounding box center [99, 212] width 176 height 43
click at [101, 211] on div "My Content" at bounding box center [99, 212] width 176 height 43
click at [85, 376] on div "Devices" at bounding box center [99, 381] width 176 height 43
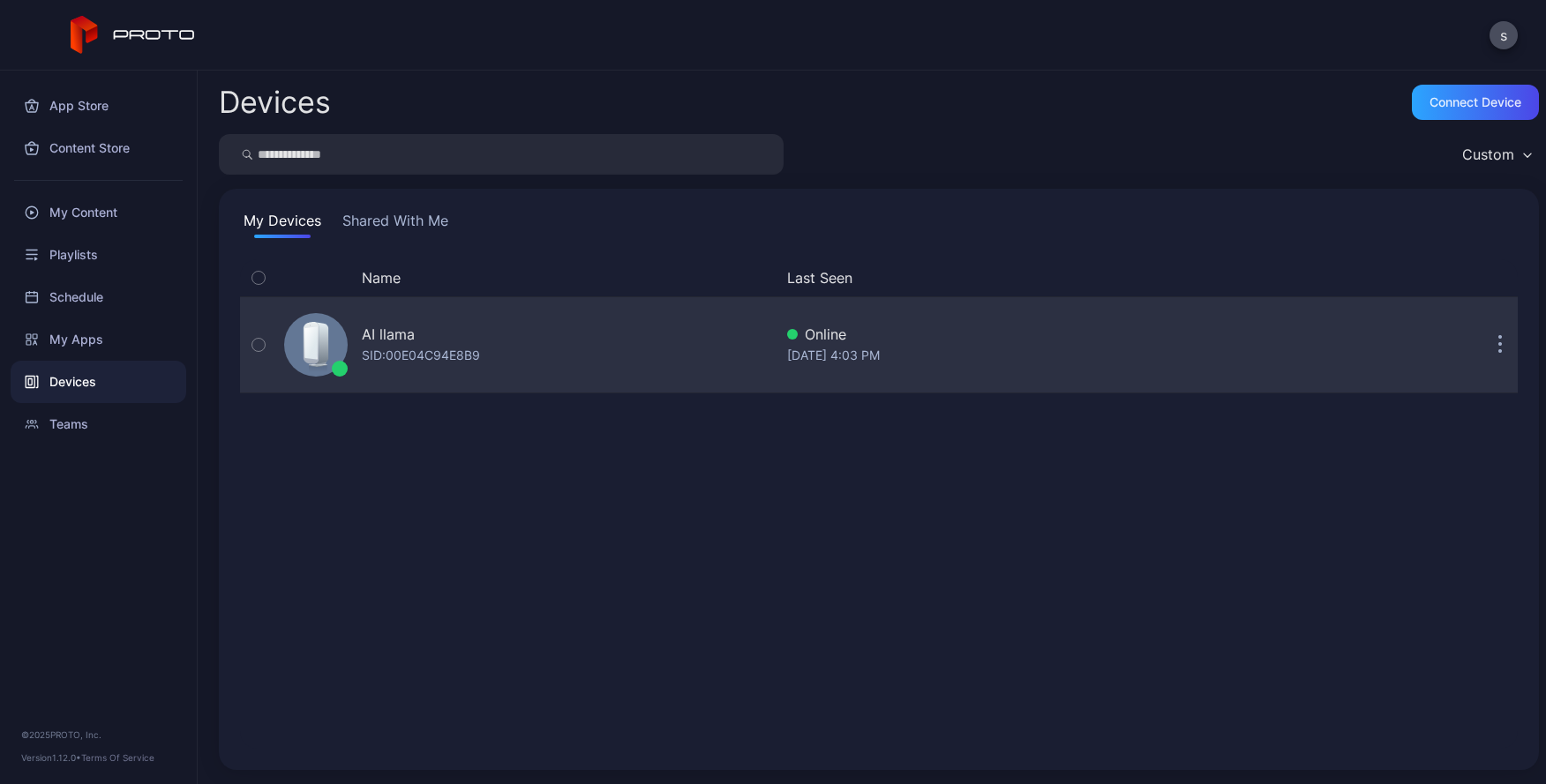
click at [256, 345] on icon "button" at bounding box center [258, 345] width 5 height 3
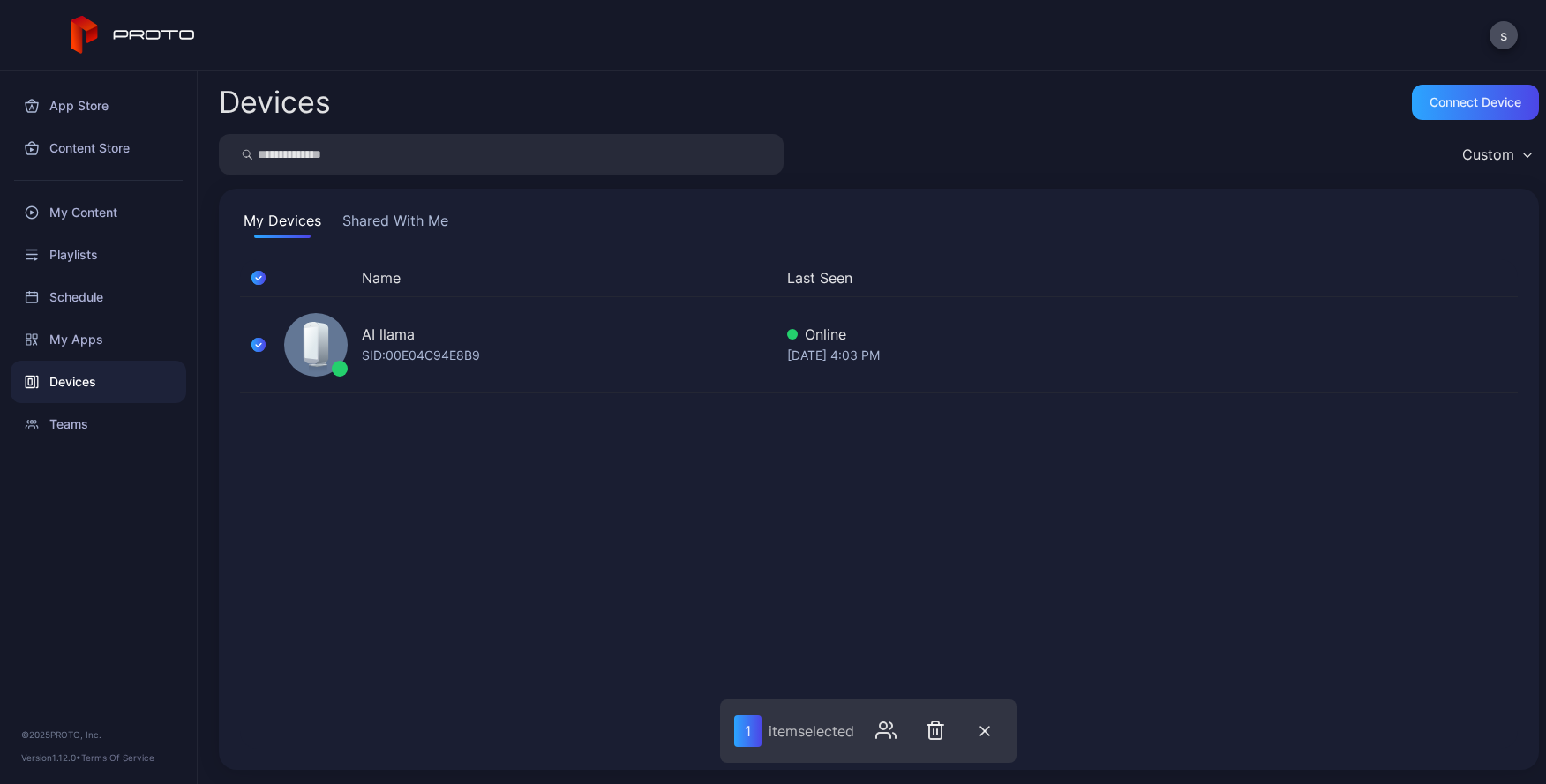
click at [1140, 442] on div "Name Last Seen AI llama SID: 00E04C94E8B9 Online [DATE] 4:03 PM" at bounding box center [879, 503] width 1278 height 490
